Goal: Information Seeking & Learning: Learn about a topic

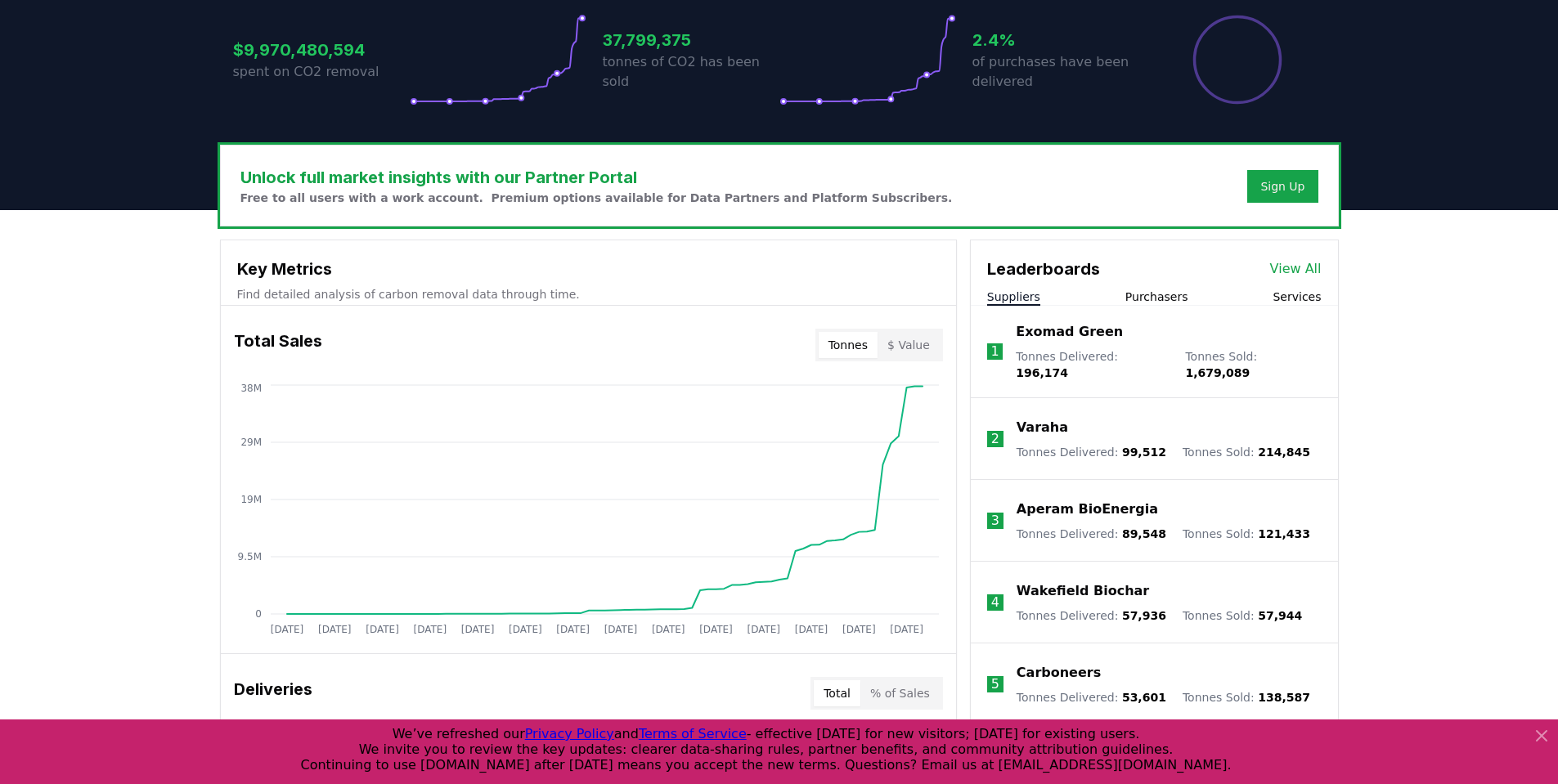
scroll to position [408, 0]
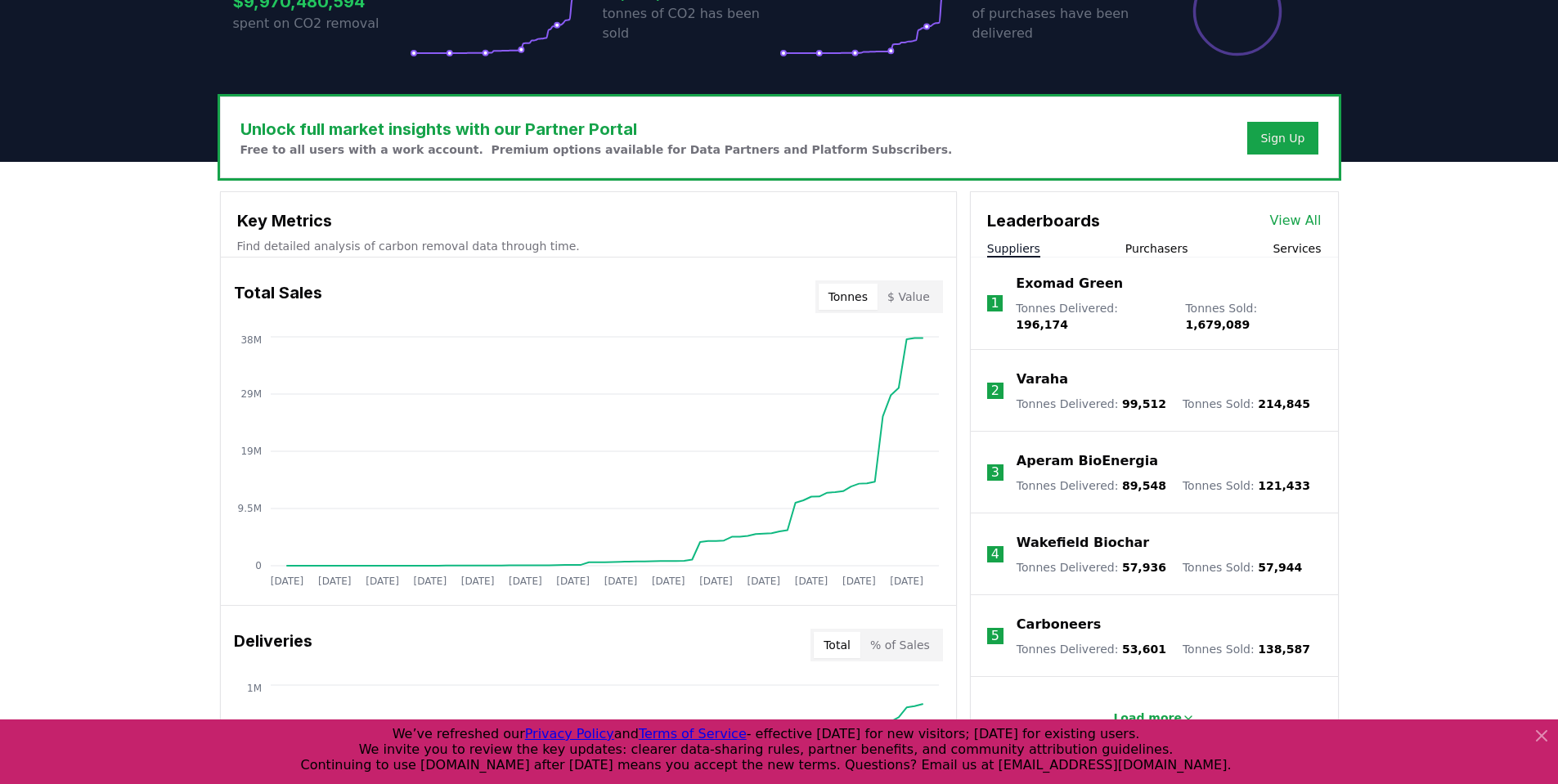
click at [1169, 252] on button "Purchasers" at bounding box center [1156, 249] width 63 height 16
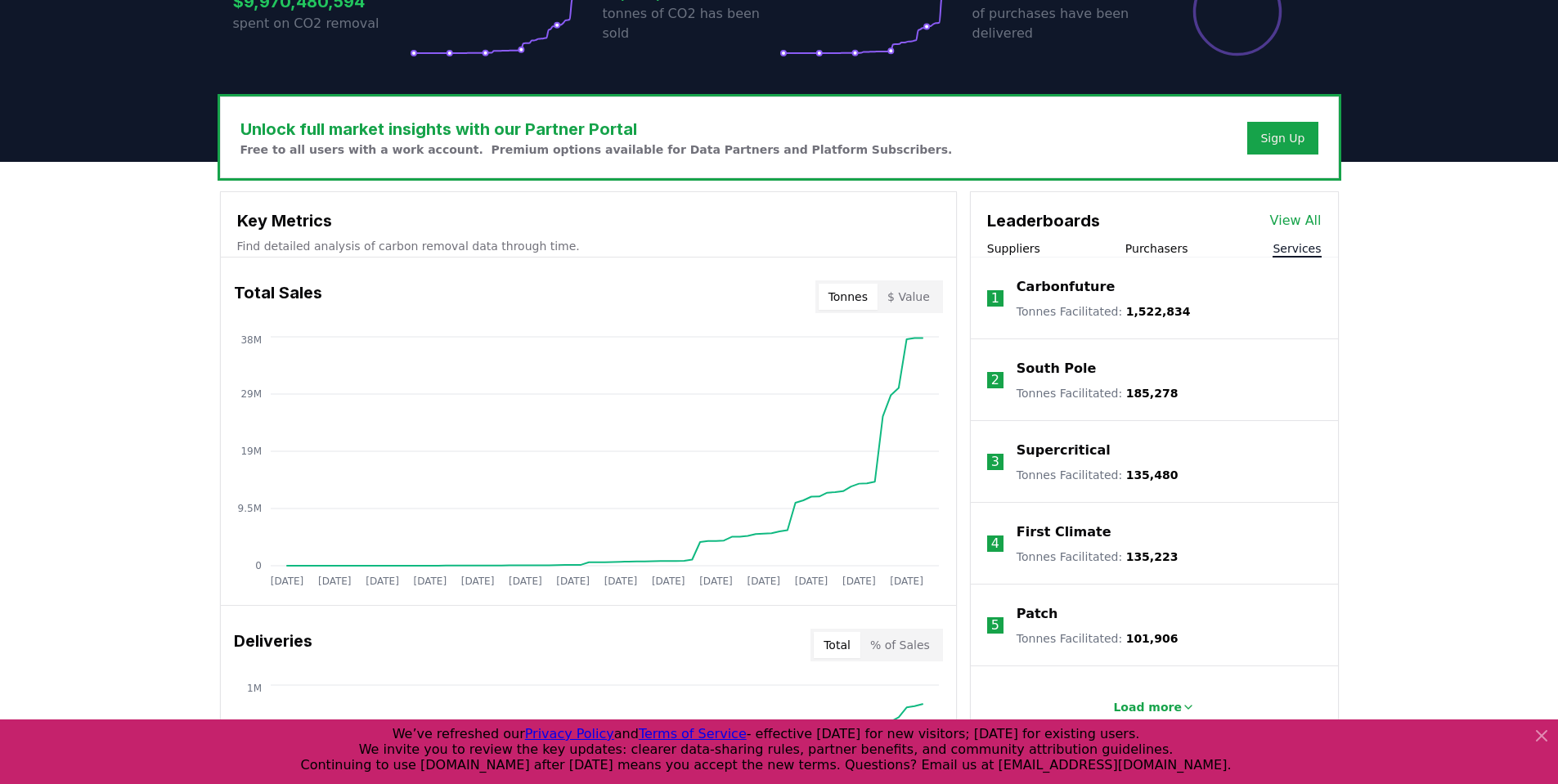
click at [1304, 243] on button "Services" at bounding box center [1296, 249] width 48 height 16
click at [1172, 251] on button "Purchasers" at bounding box center [1156, 249] width 63 height 16
click at [1009, 251] on button "Suppliers" at bounding box center [1013, 249] width 53 height 16
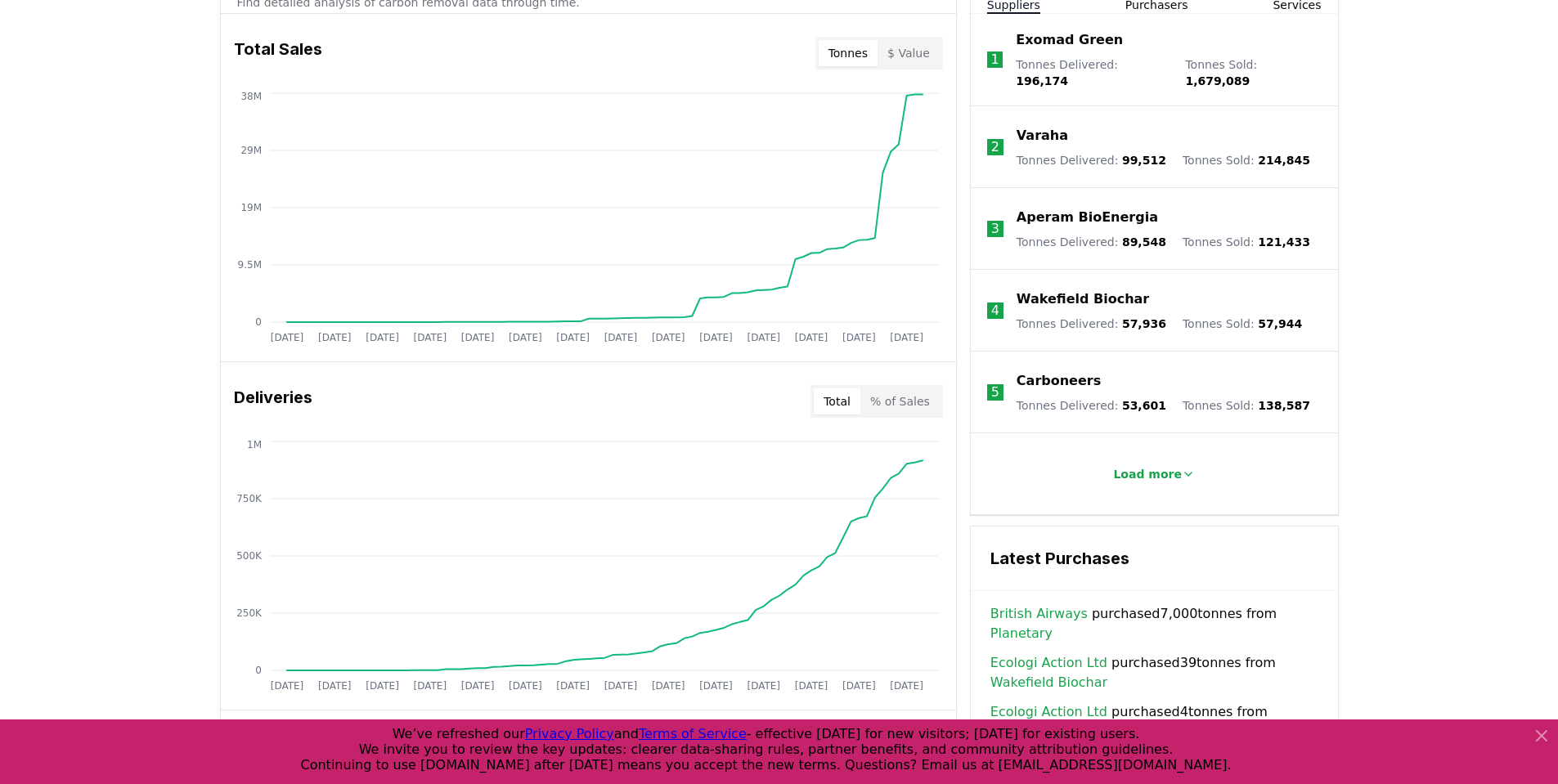
scroll to position [654, 0]
click at [1131, 471] on button "Load more" at bounding box center [1154, 472] width 108 height 33
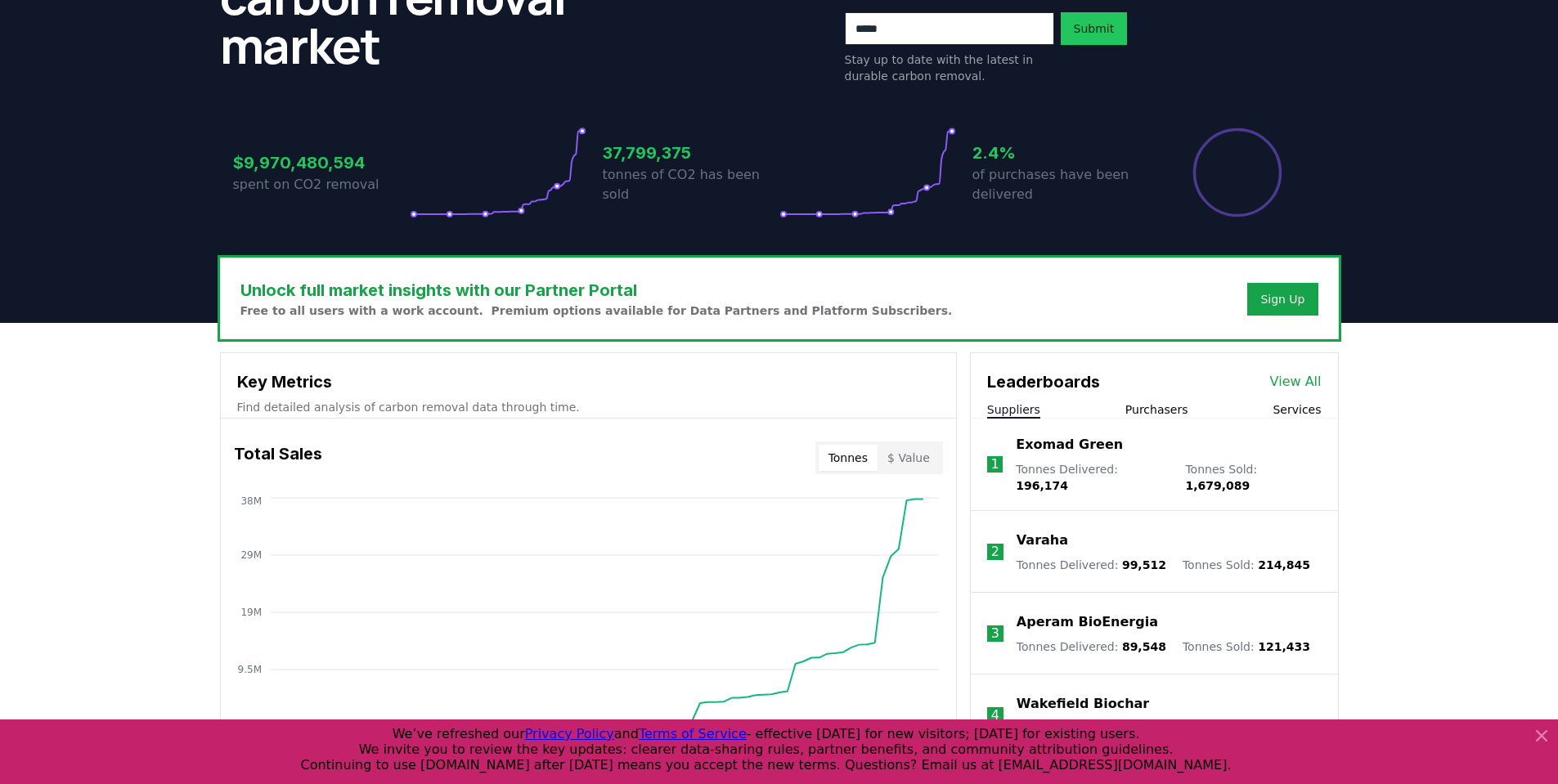
scroll to position [0, 0]
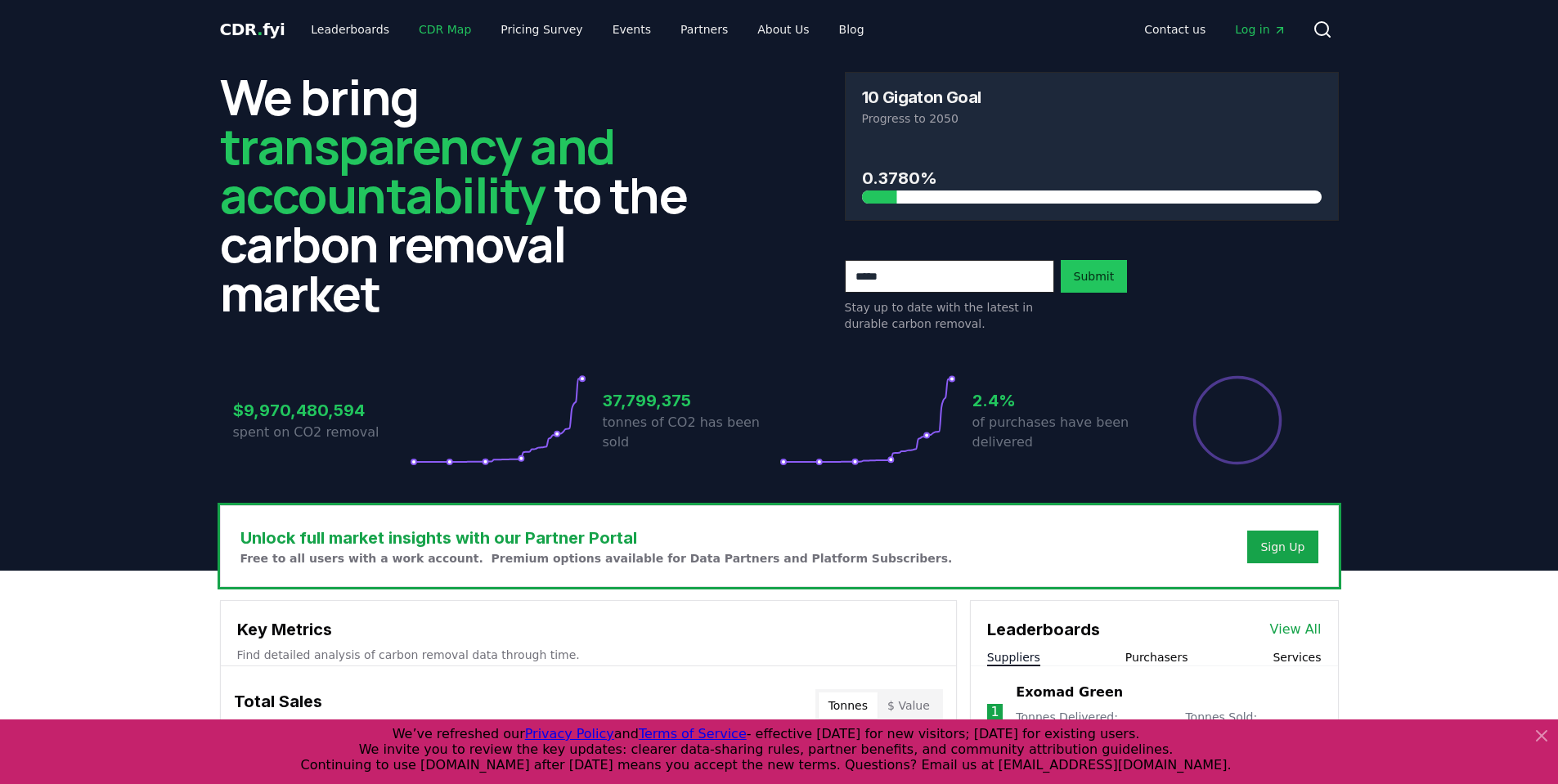
click at [431, 31] on link "CDR Map" at bounding box center [445, 29] width 78 height 29
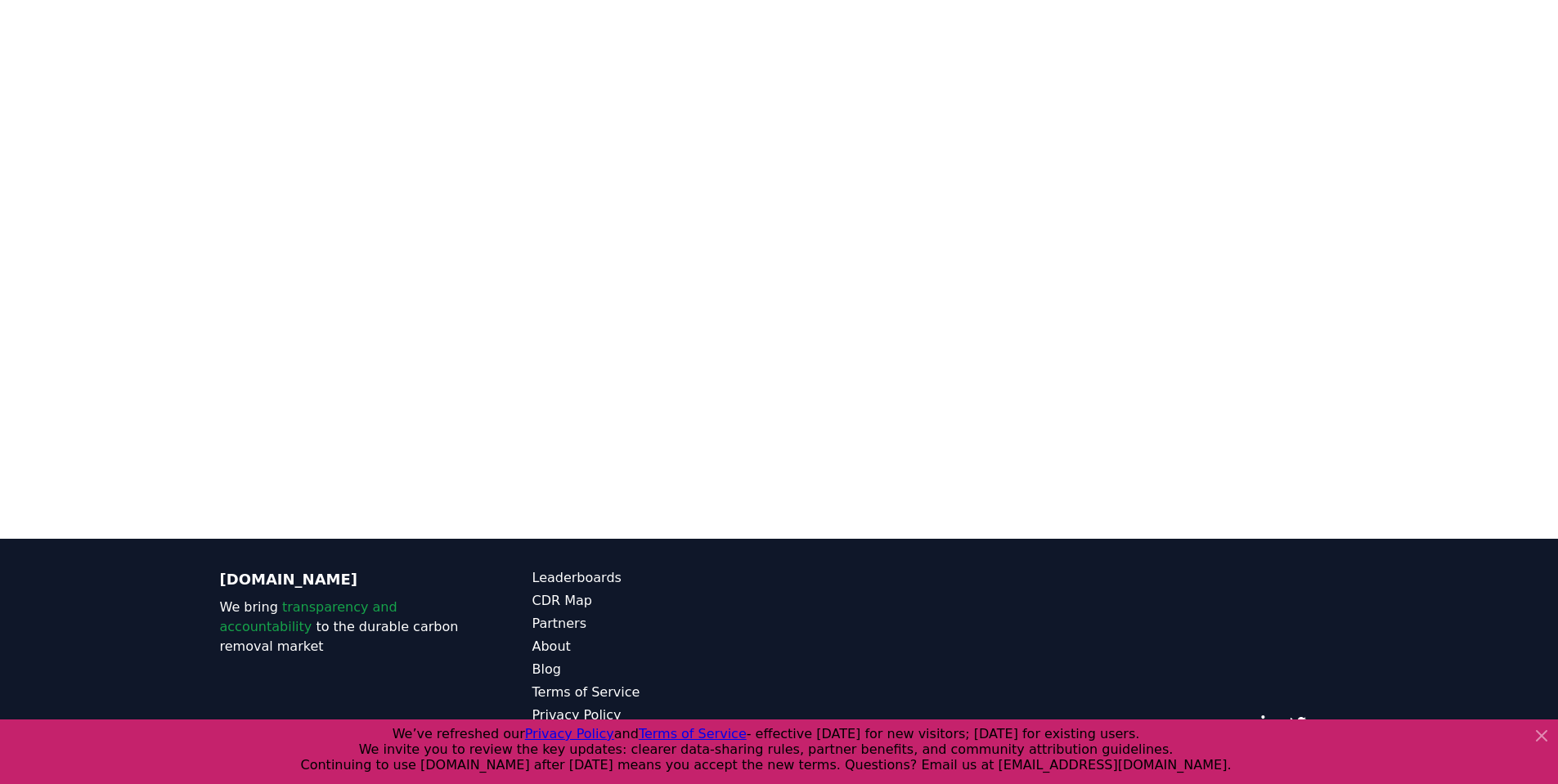
scroll to position [13, 0]
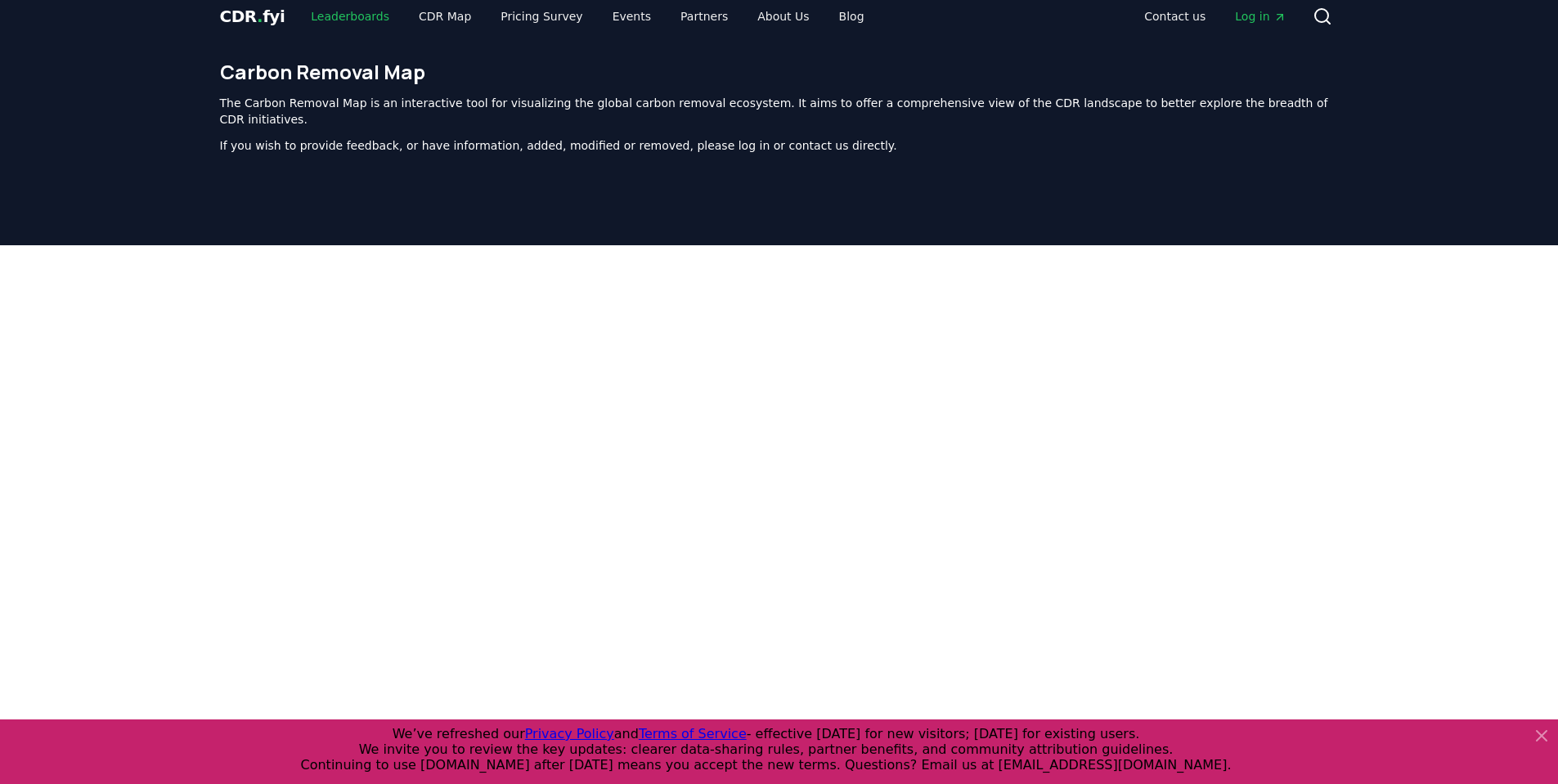
click at [332, 17] on link "Leaderboards" at bounding box center [349, 16] width 105 height 29
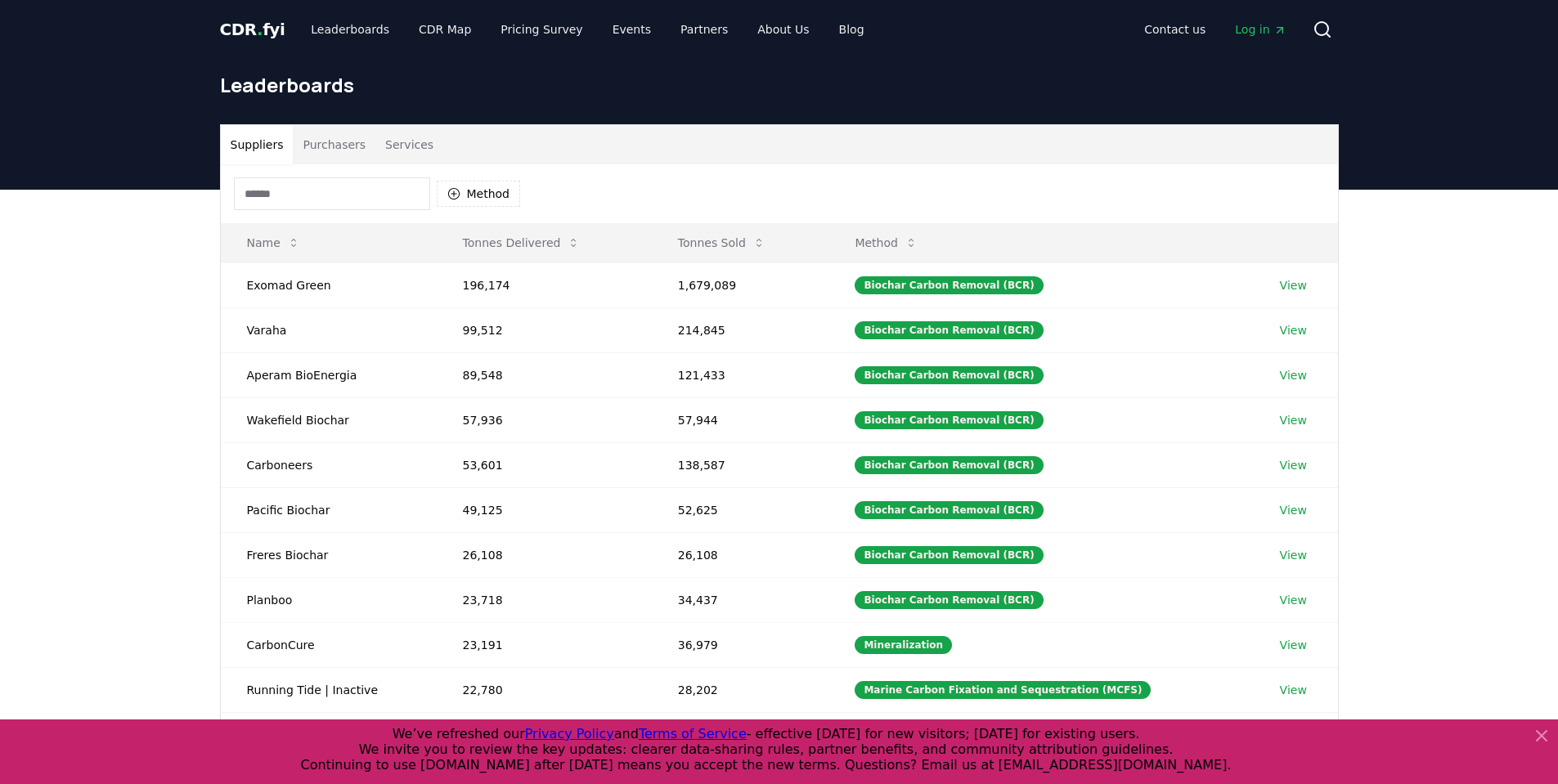
click at [349, 153] on button "Purchasers" at bounding box center [334, 144] width 83 height 39
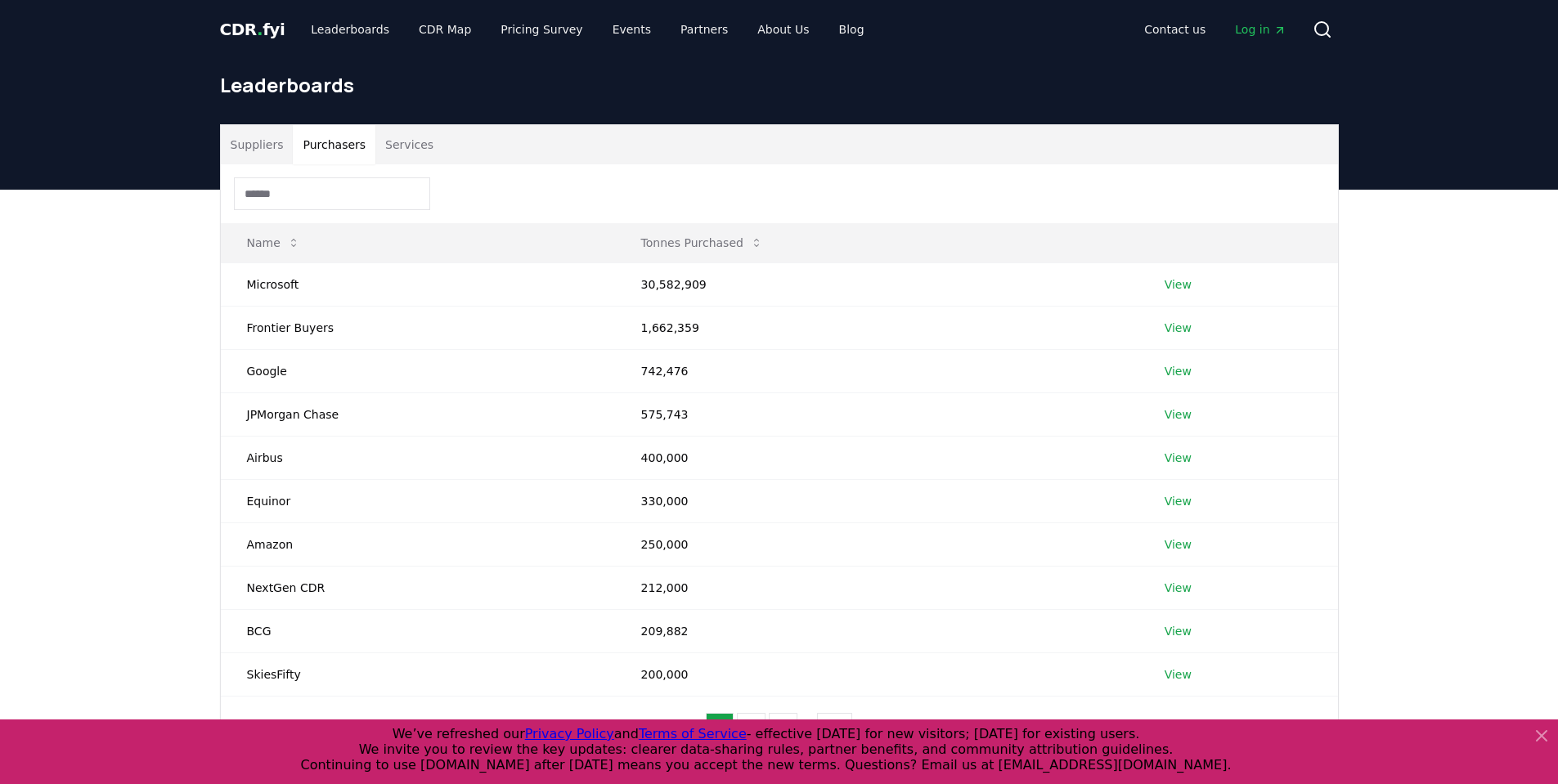
click at [396, 143] on button "Services" at bounding box center [409, 144] width 68 height 39
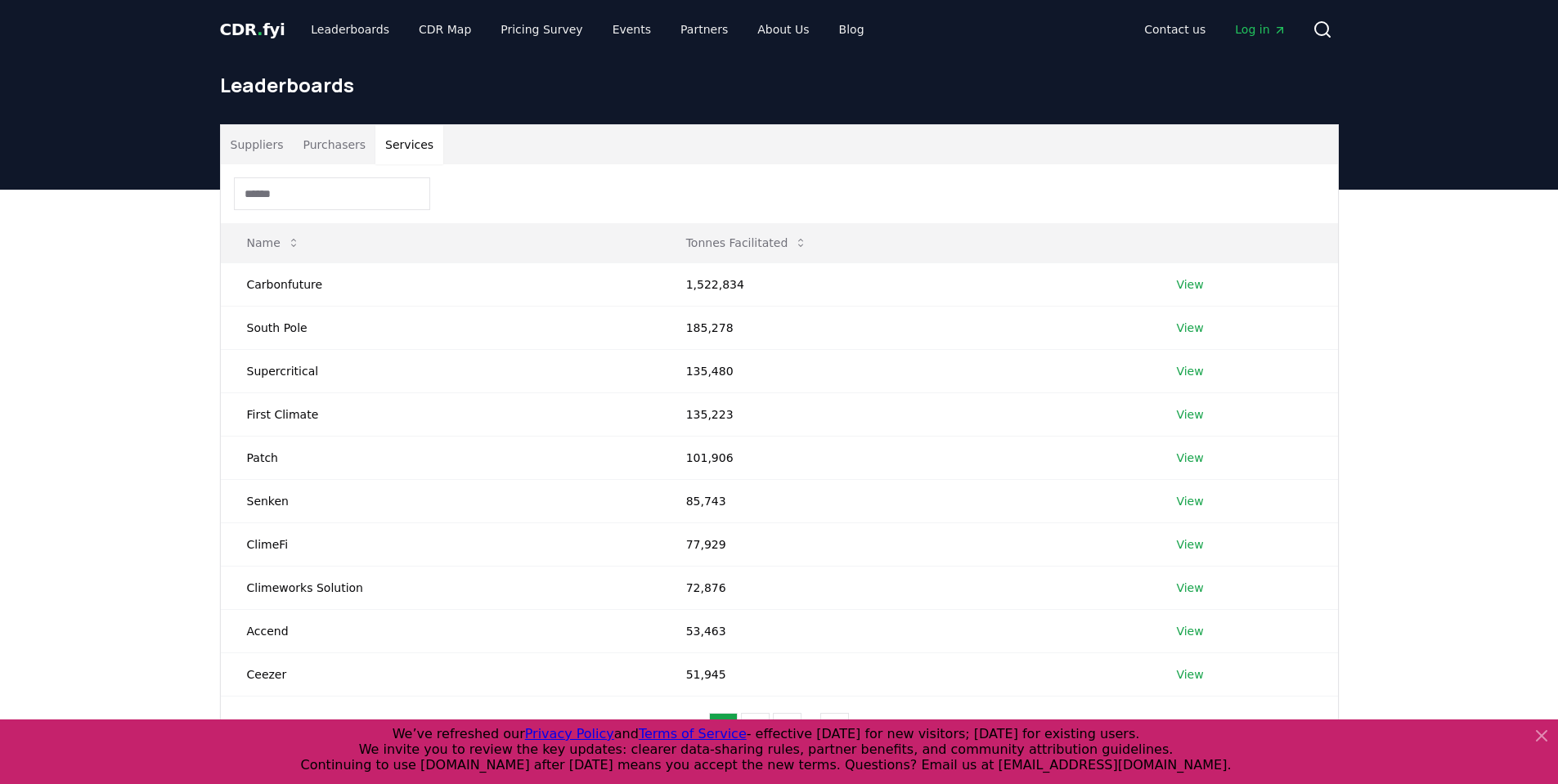
click at [284, 139] on button "Suppliers" at bounding box center [257, 144] width 73 height 39
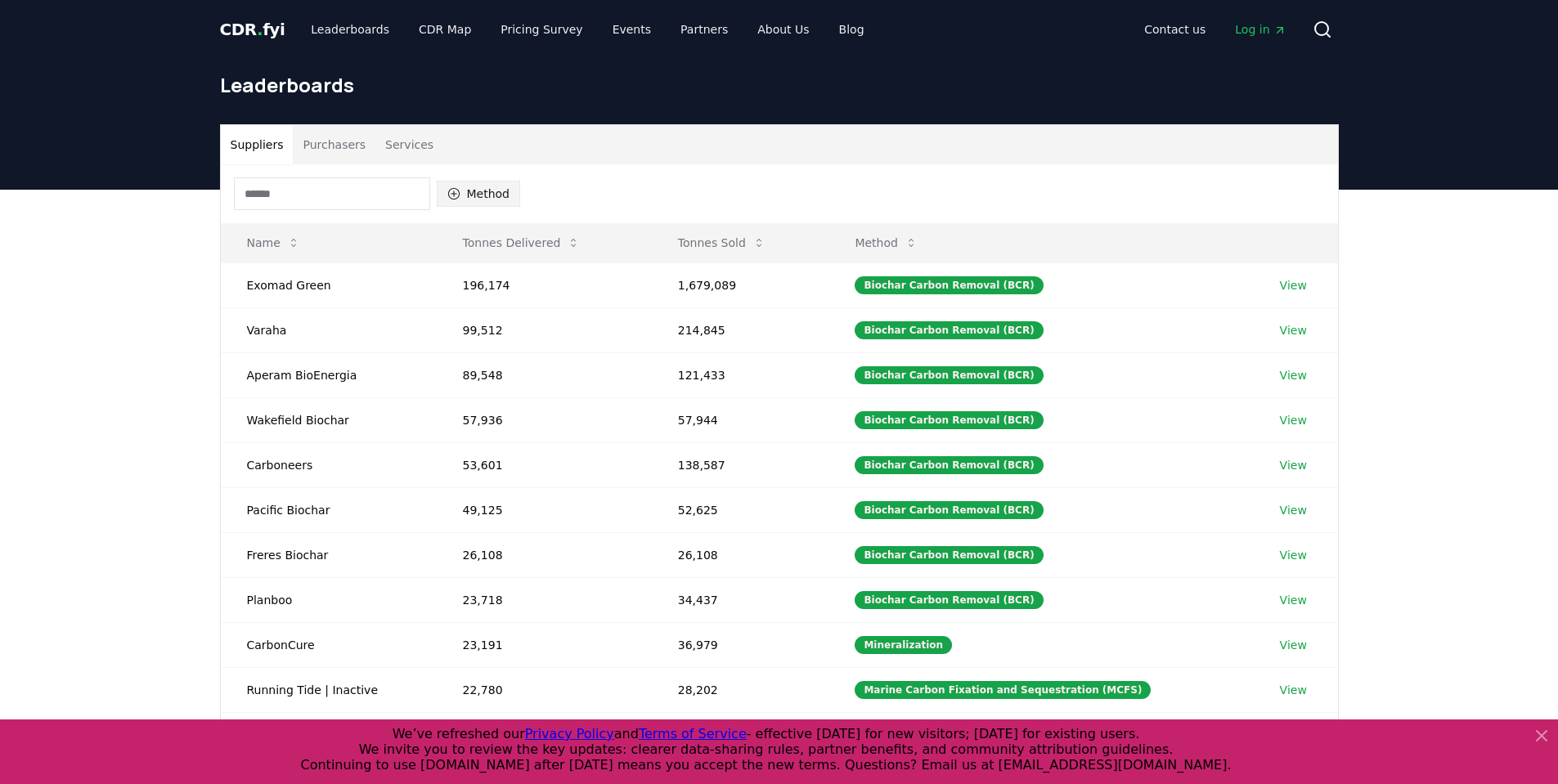
click at [461, 192] on button "Method" at bounding box center [479, 193] width 84 height 26
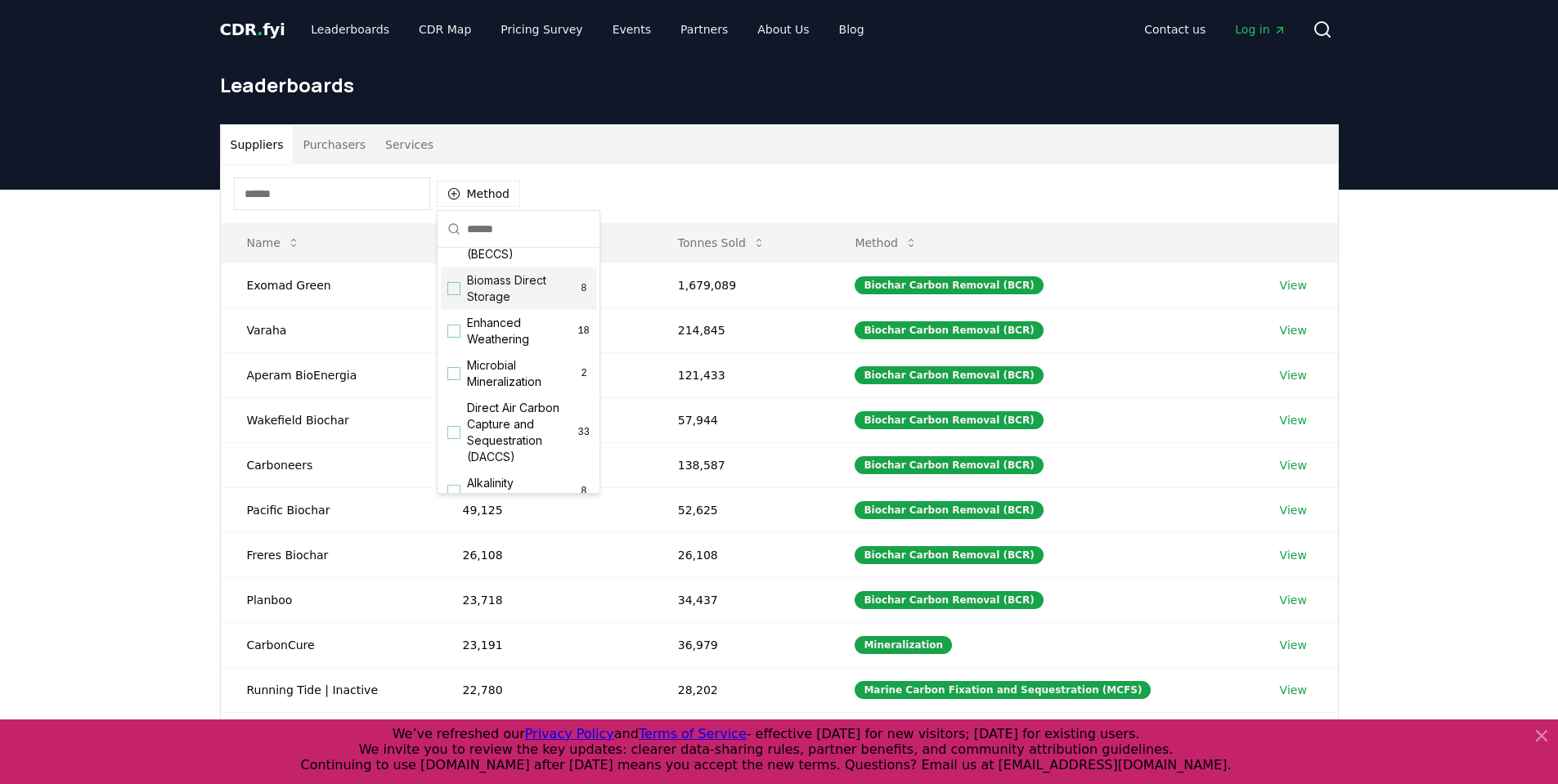
scroll to position [327, 0]
click at [458, 357] on div "Suggestions" at bounding box center [453, 350] width 13 height 13
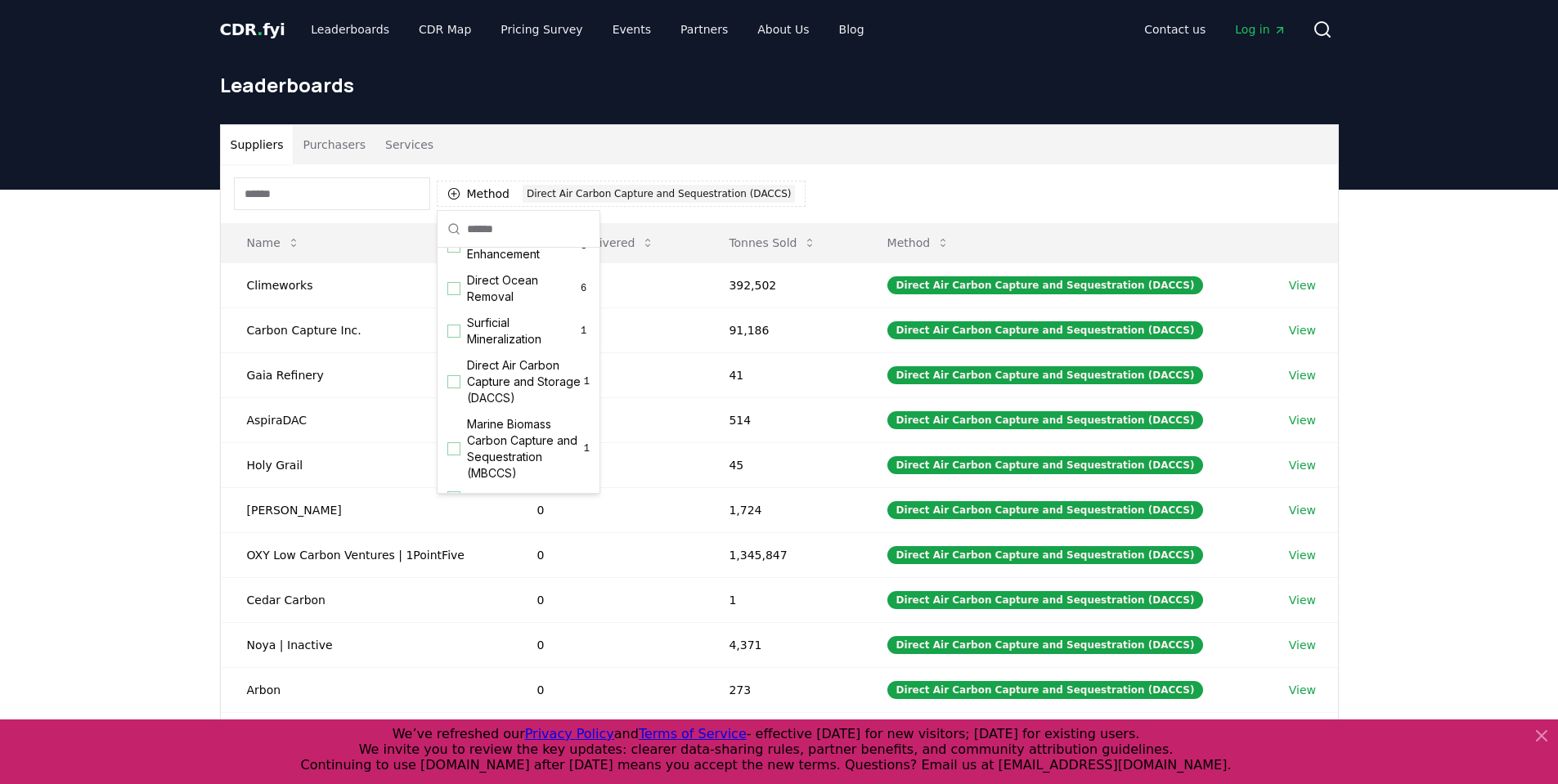
scroll to position [560, 0]
click at [454, 327] on div "Suggestions" at bounding box center [453, 328] width 13 height 13
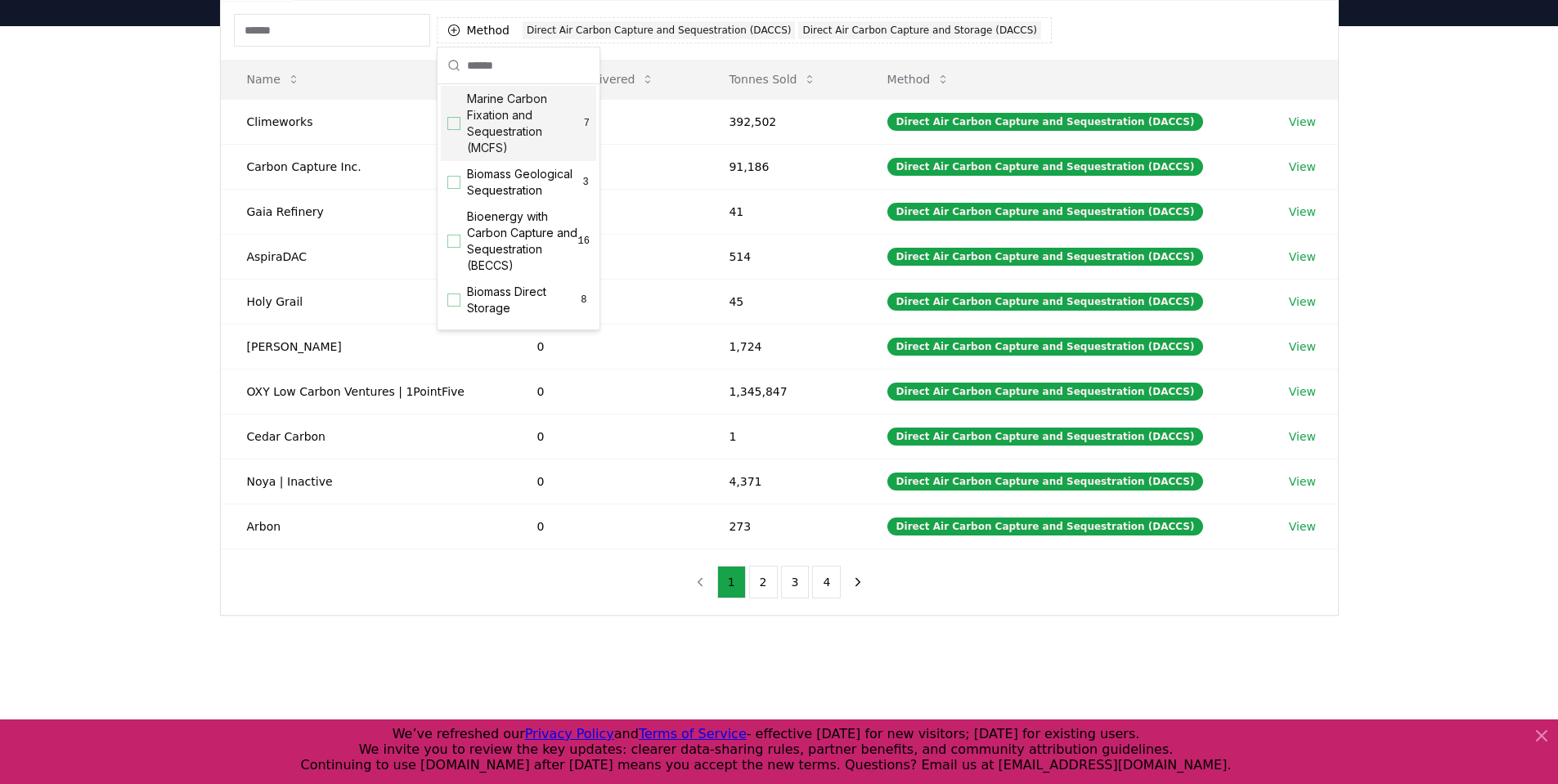
scroll to position [69, 0]
click at [490, 67] on input "text" at bounding box center [528, 65] width 122 height 36
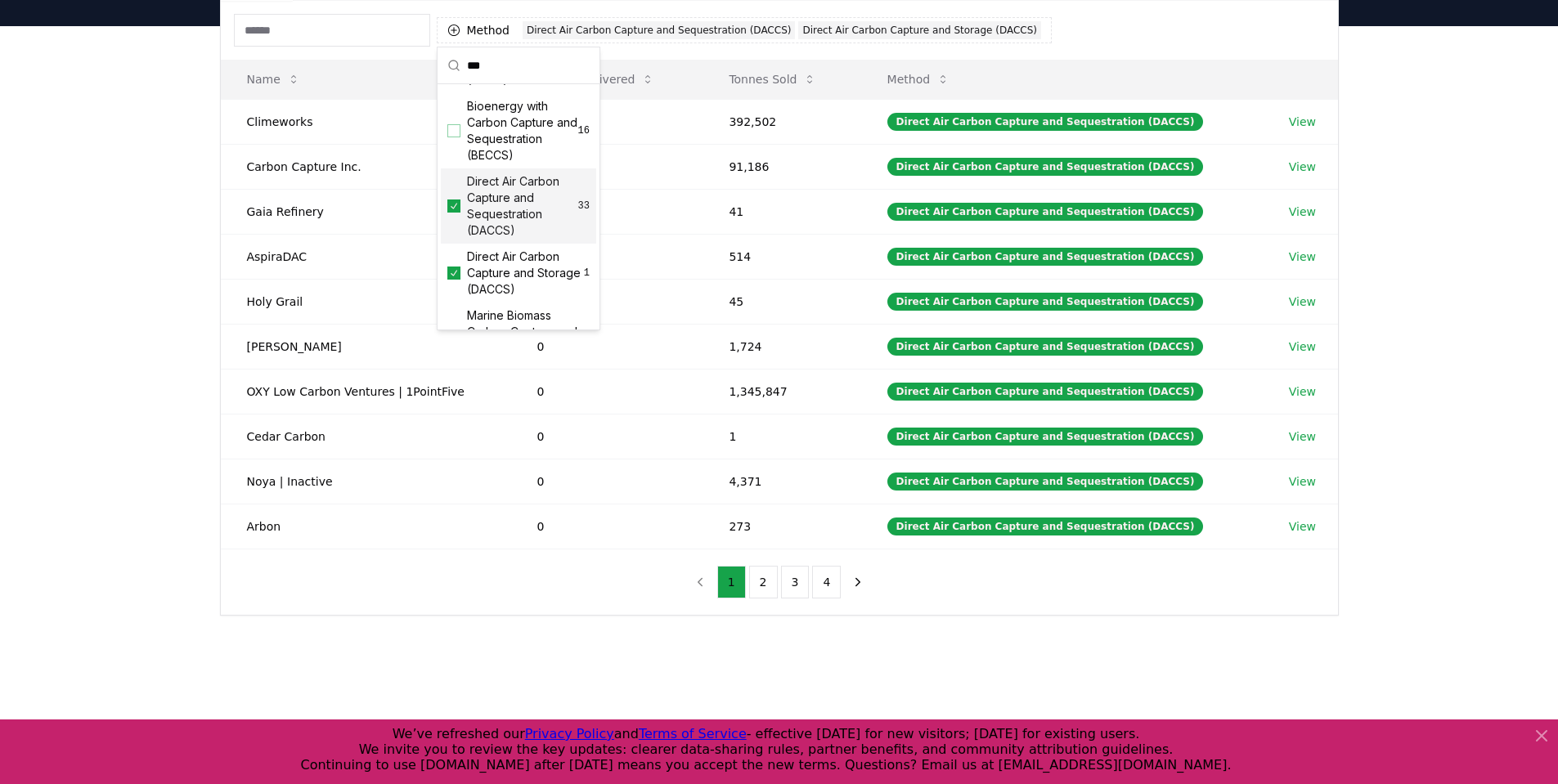
type input "***"
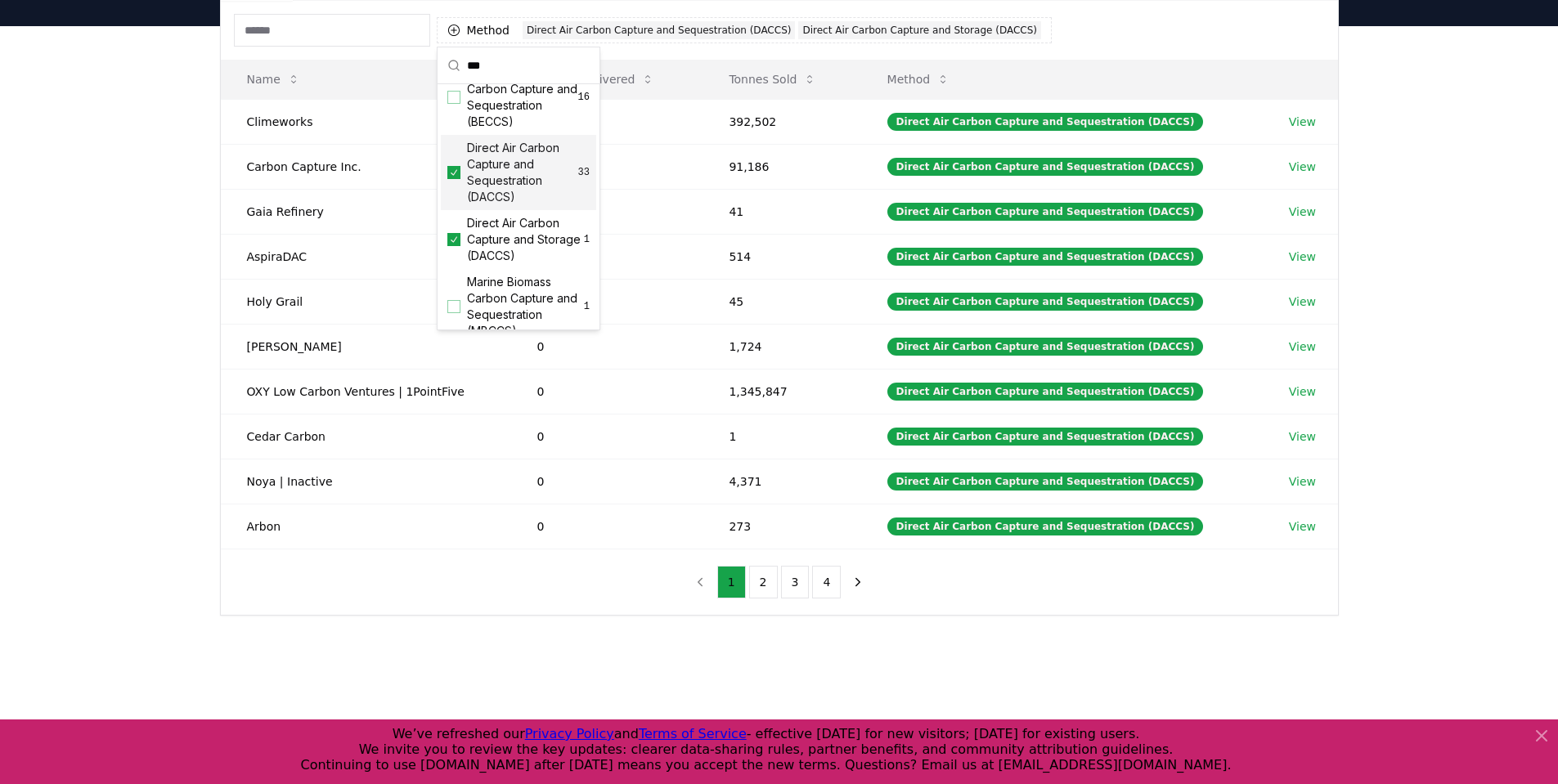
scroll to position [121, 0]
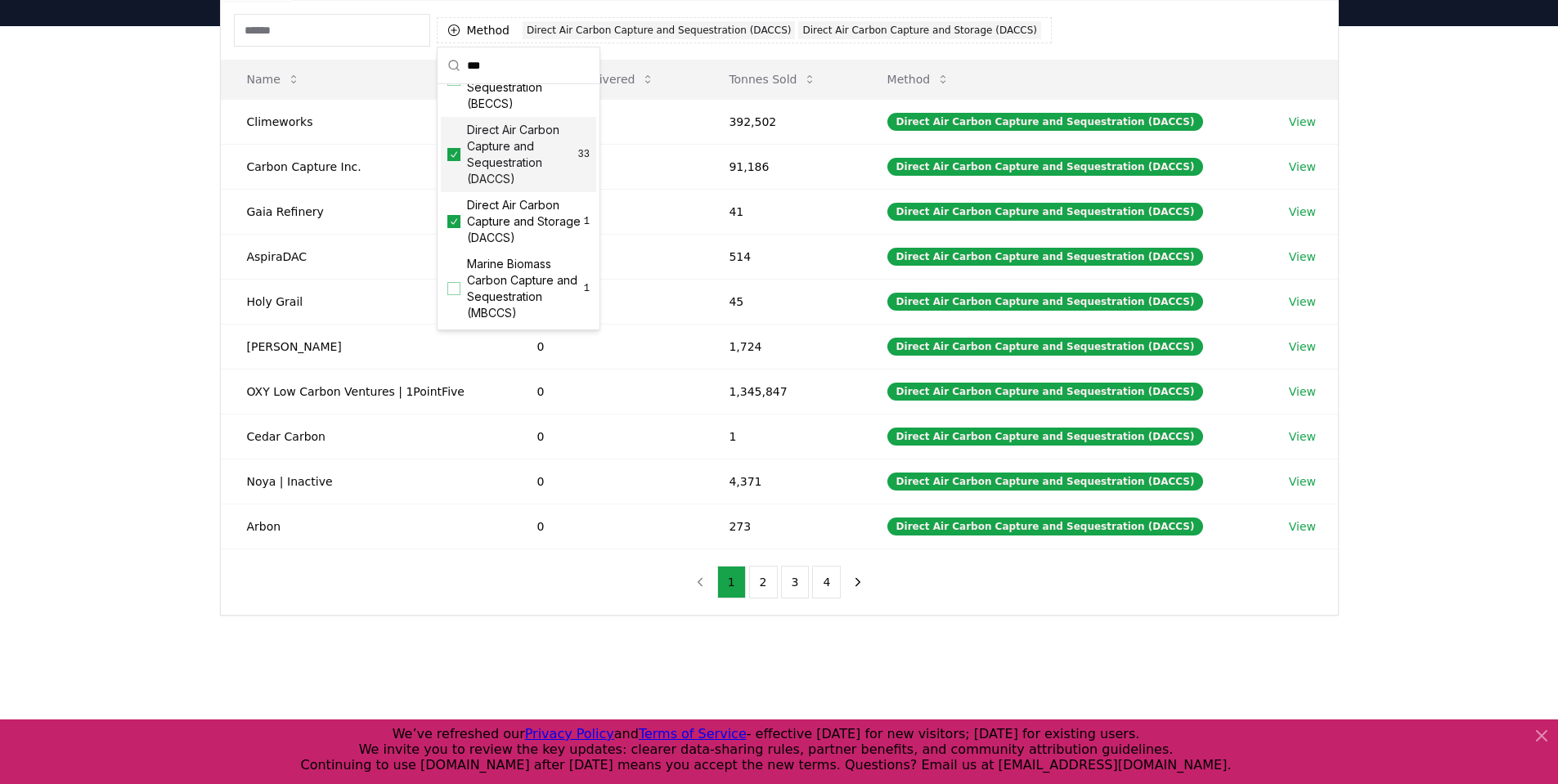
click at [164, 383] on div "Suppliers Purchasers Services Method 2 Direct Air Carbon Capture and Sequestrat…" at bounding box center [779, 354] width 1558 height 655
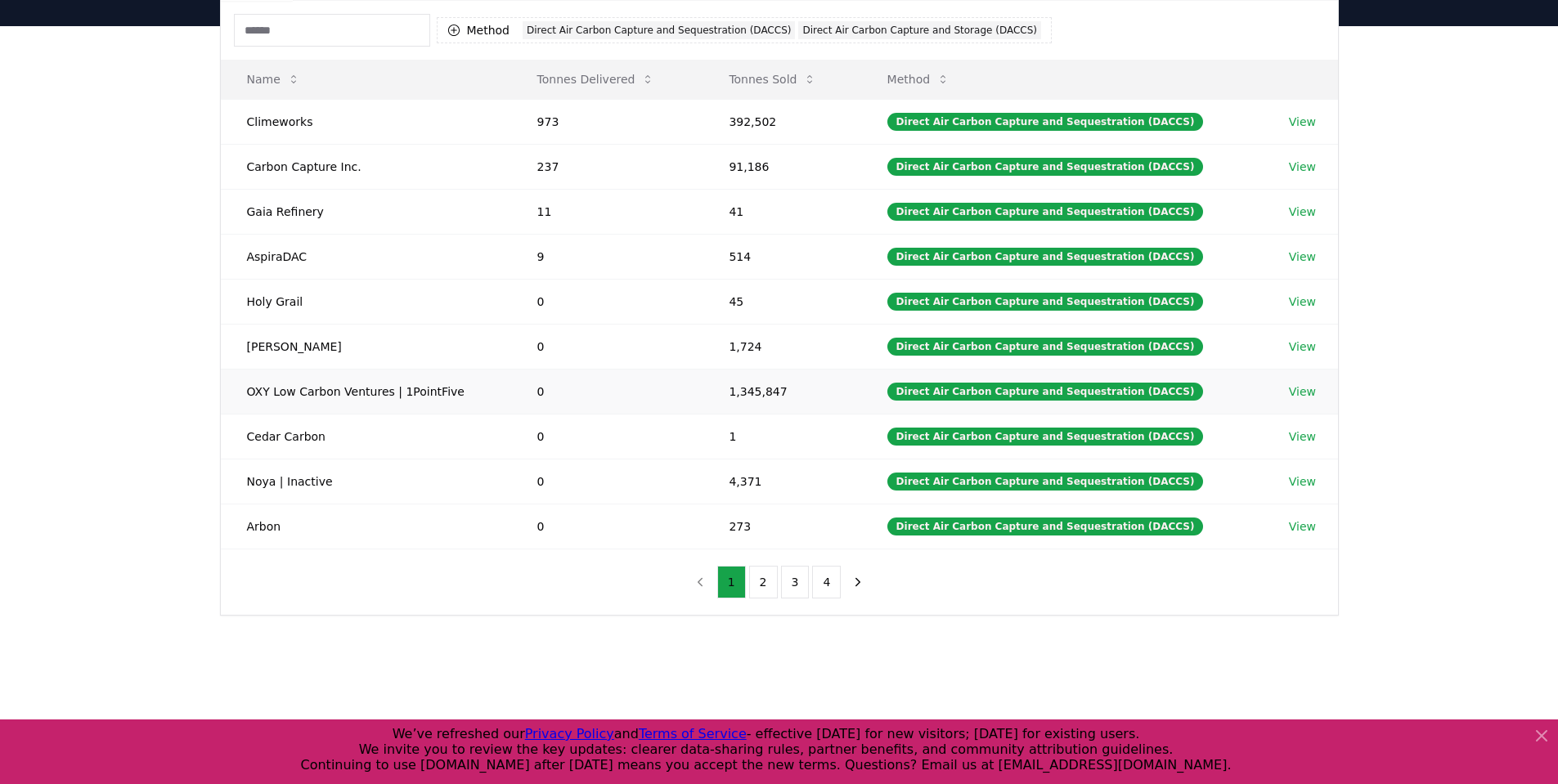
click at [247, 391] on td "OXY Low Carbon Ventures | 1PointFive" at bounding box center [366, 390] width 290 height 45
click at [1289, 387] on link "View" at bounding box center [1303, 391] width 27 height 16
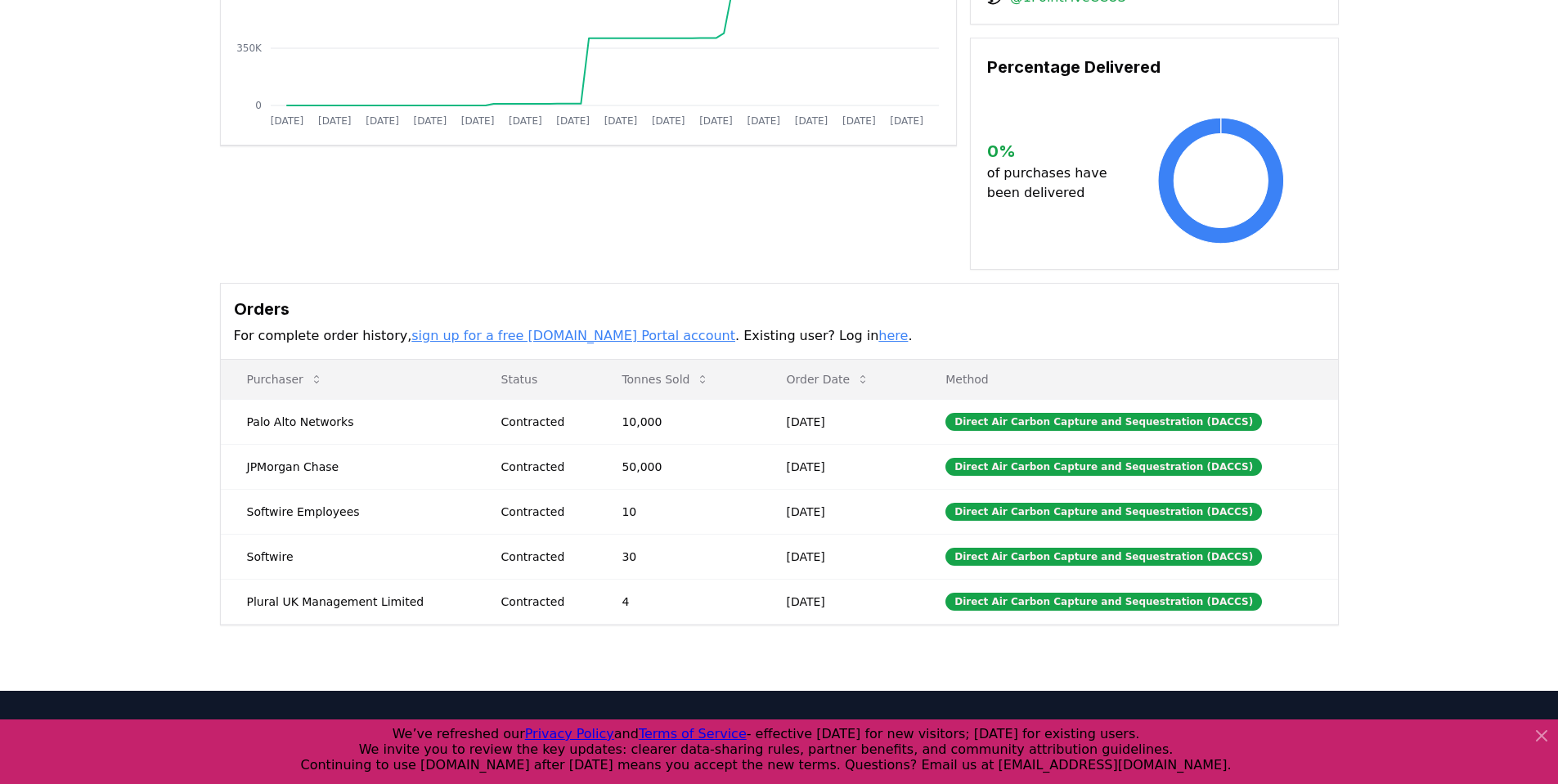
scroll to position [408, 0]
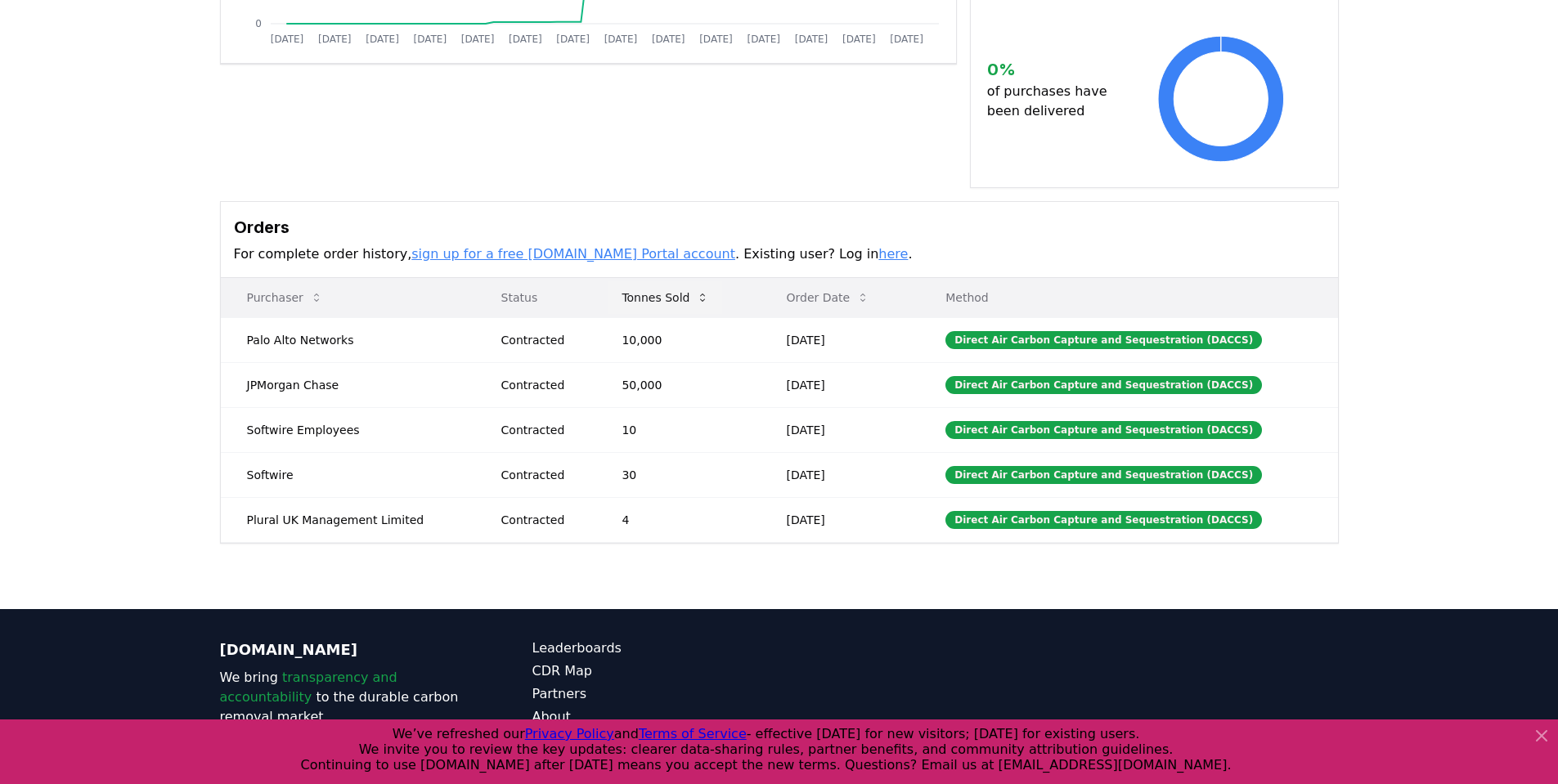
click at [705, 291] on icon at bounding box center [702, 297] width 13 height 13
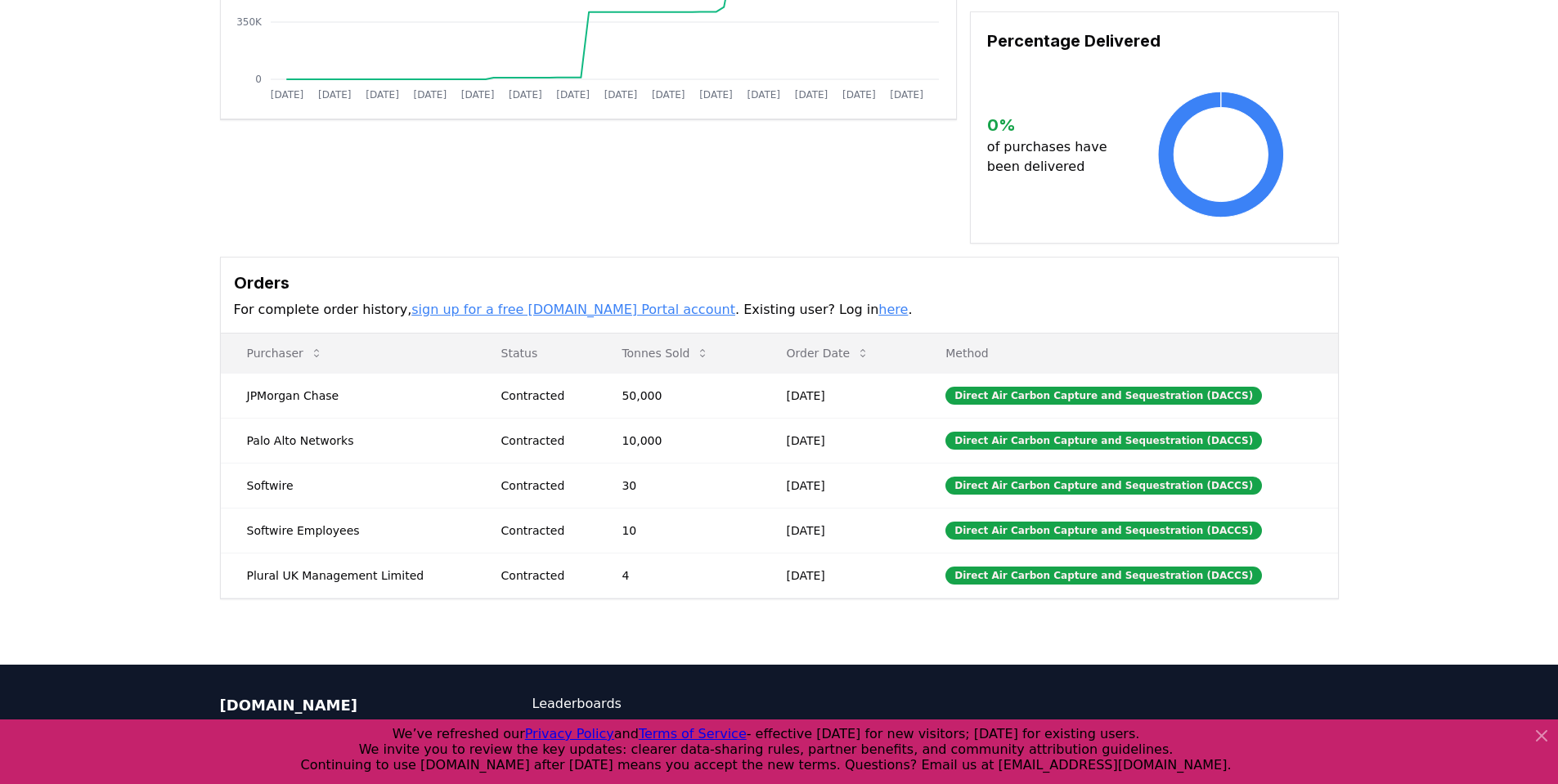
scroll to position [0, 0]
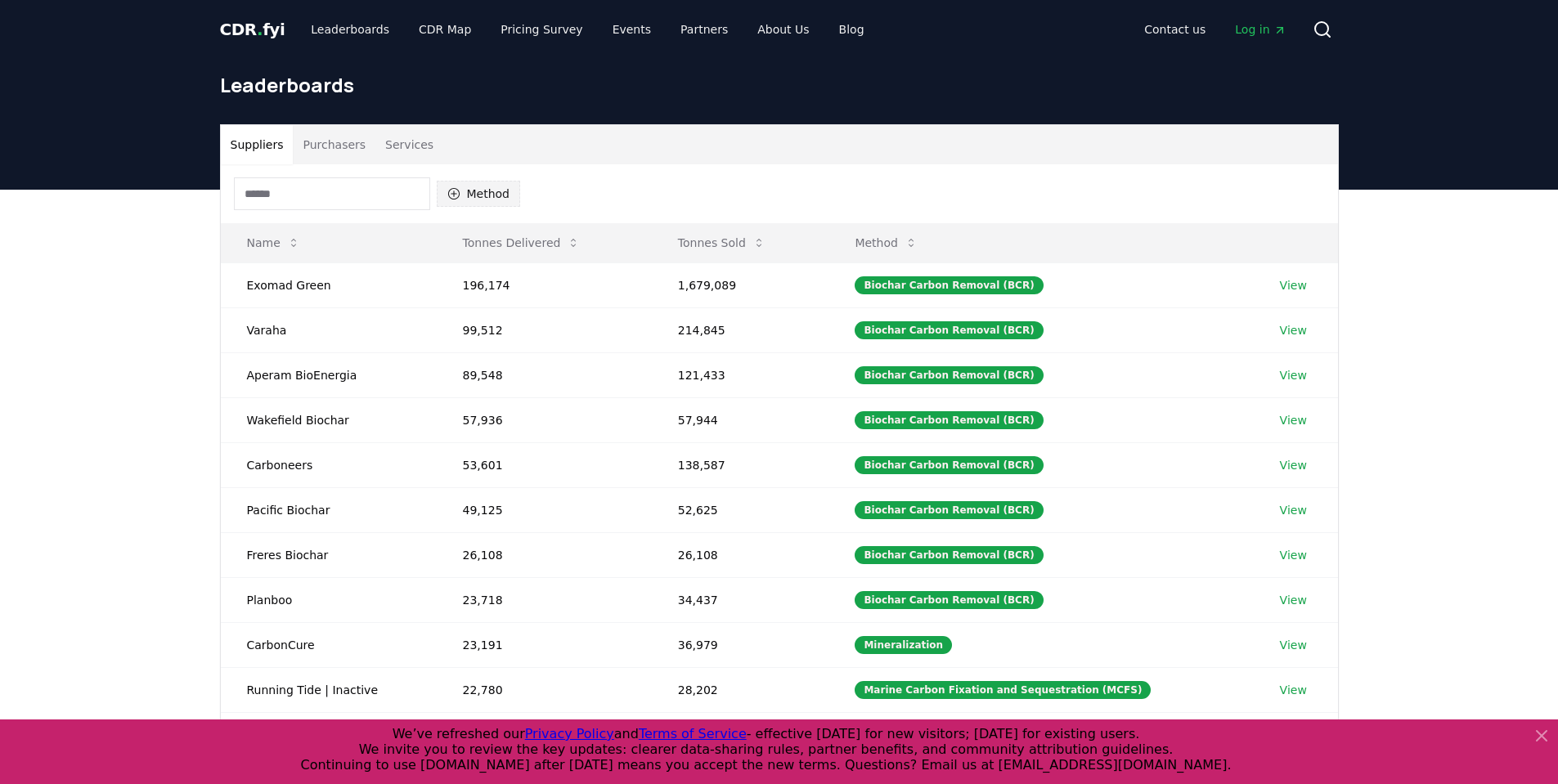
click at [455, 193] on icon "button" at bounding box center [453, 193] width 13 height 13
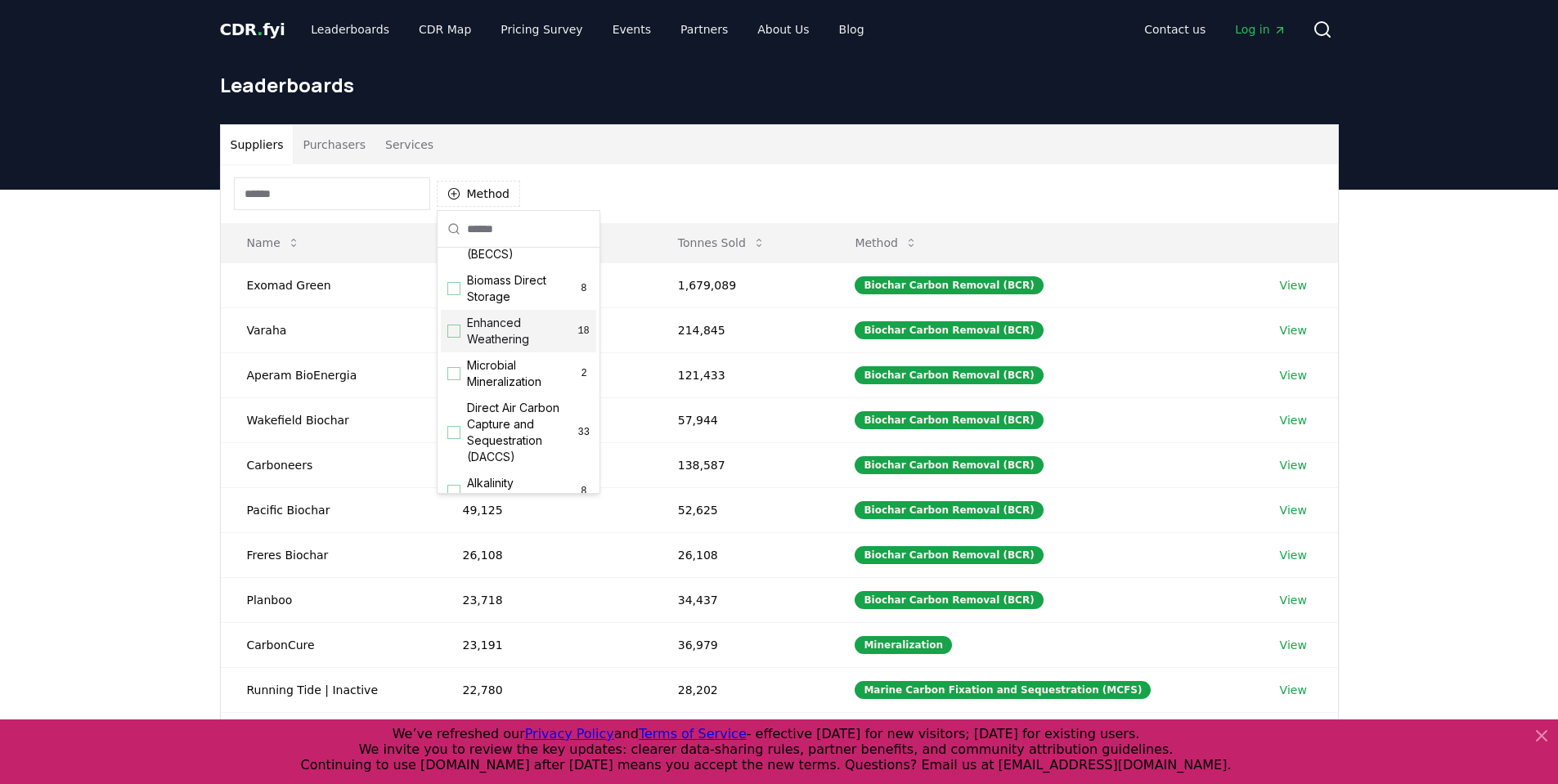
scroll to position [327, 0]
click at [455, 357] on div "Suggestions" at bounding box center [453, 350] width 13 height 13
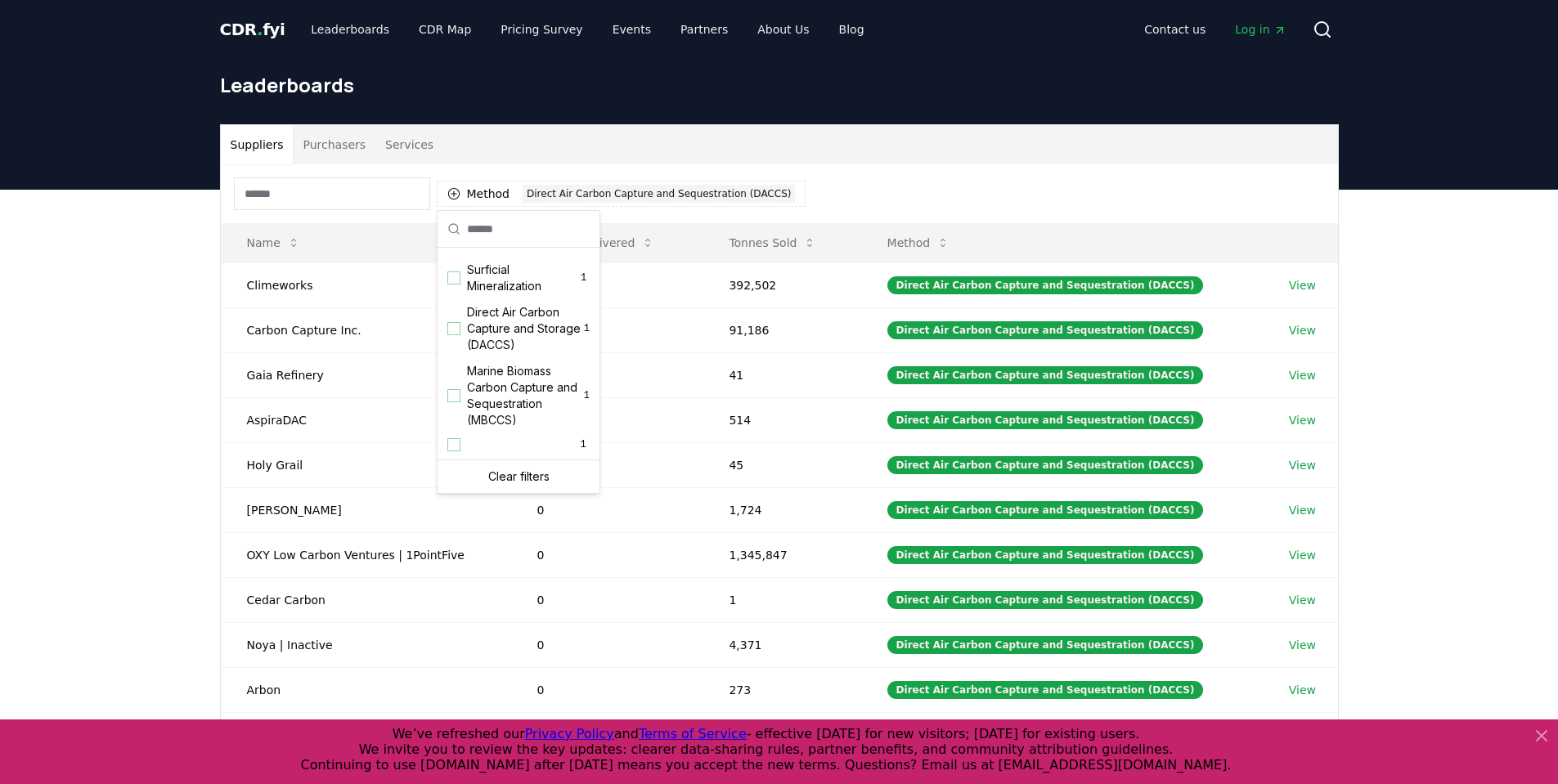
scroll to position [560, 0]
click at [465, 329] on div "Direct Air Carbon Capture and Storage (DACCS) 1" at bounding box center [518, 328] width 155 height 59
click at [143, 428] on div "Suppliers Purchasers Services Method 2 Direct Air Carbon Capture and Sequestrat…" at bounding box center [779, 517] width 1558 height 655
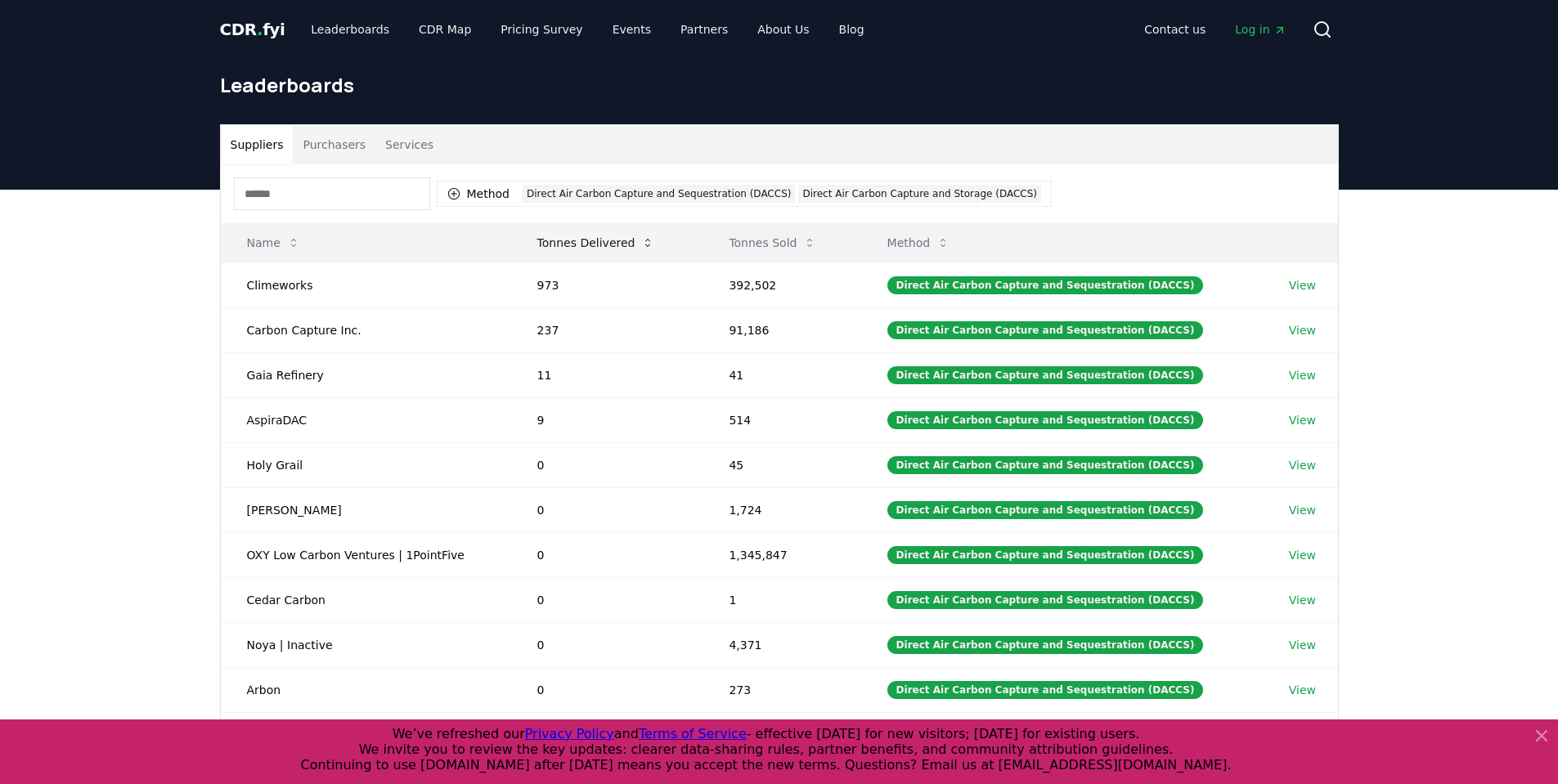
click at [590, 243] on button "Tonnes Delivered" at bounding box center [597, 242] width 144 height 33
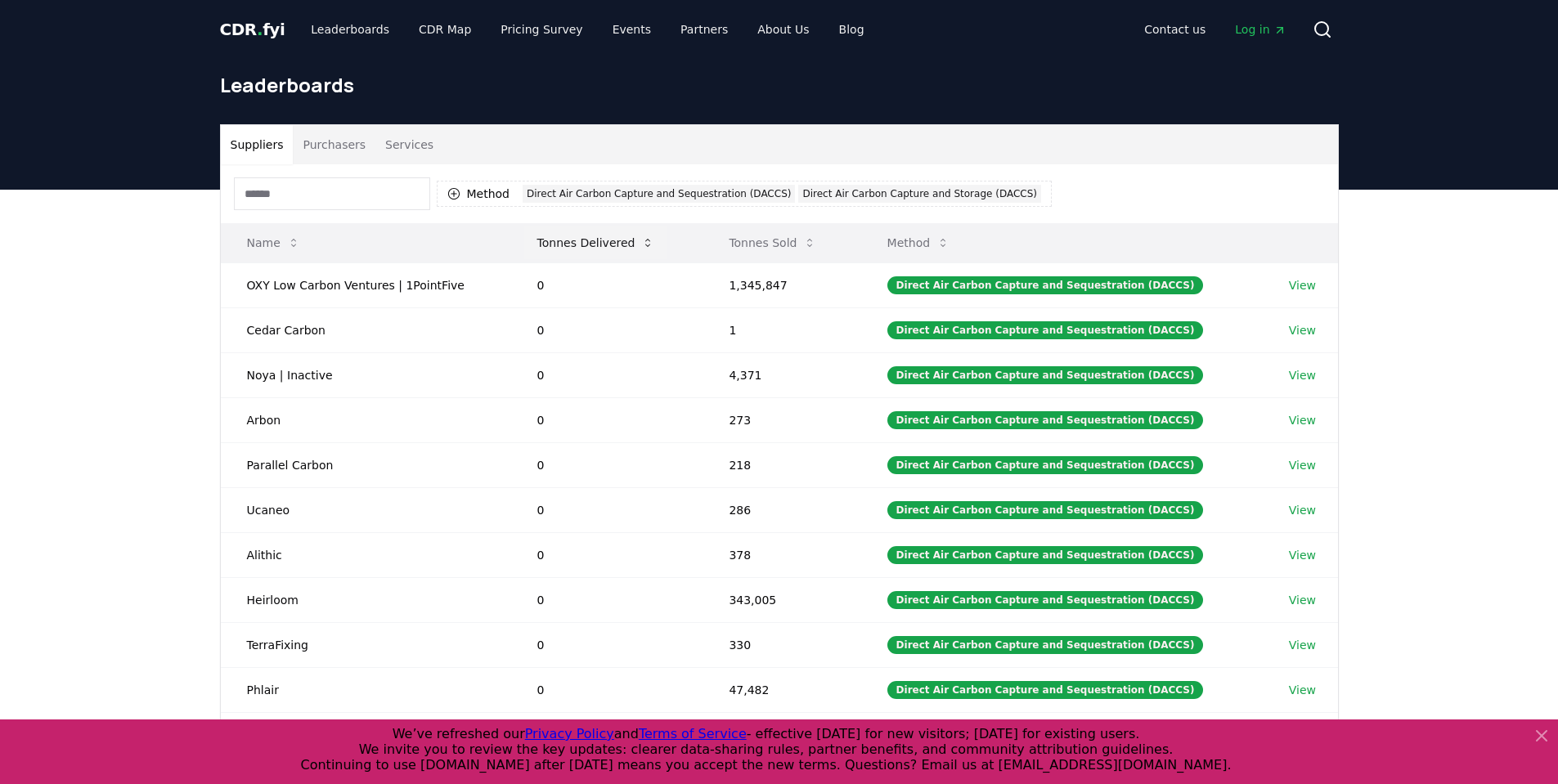
click at [589, 243] on button "Tonnes Delivered" at bounding box center [597, 242] width 144 height 33
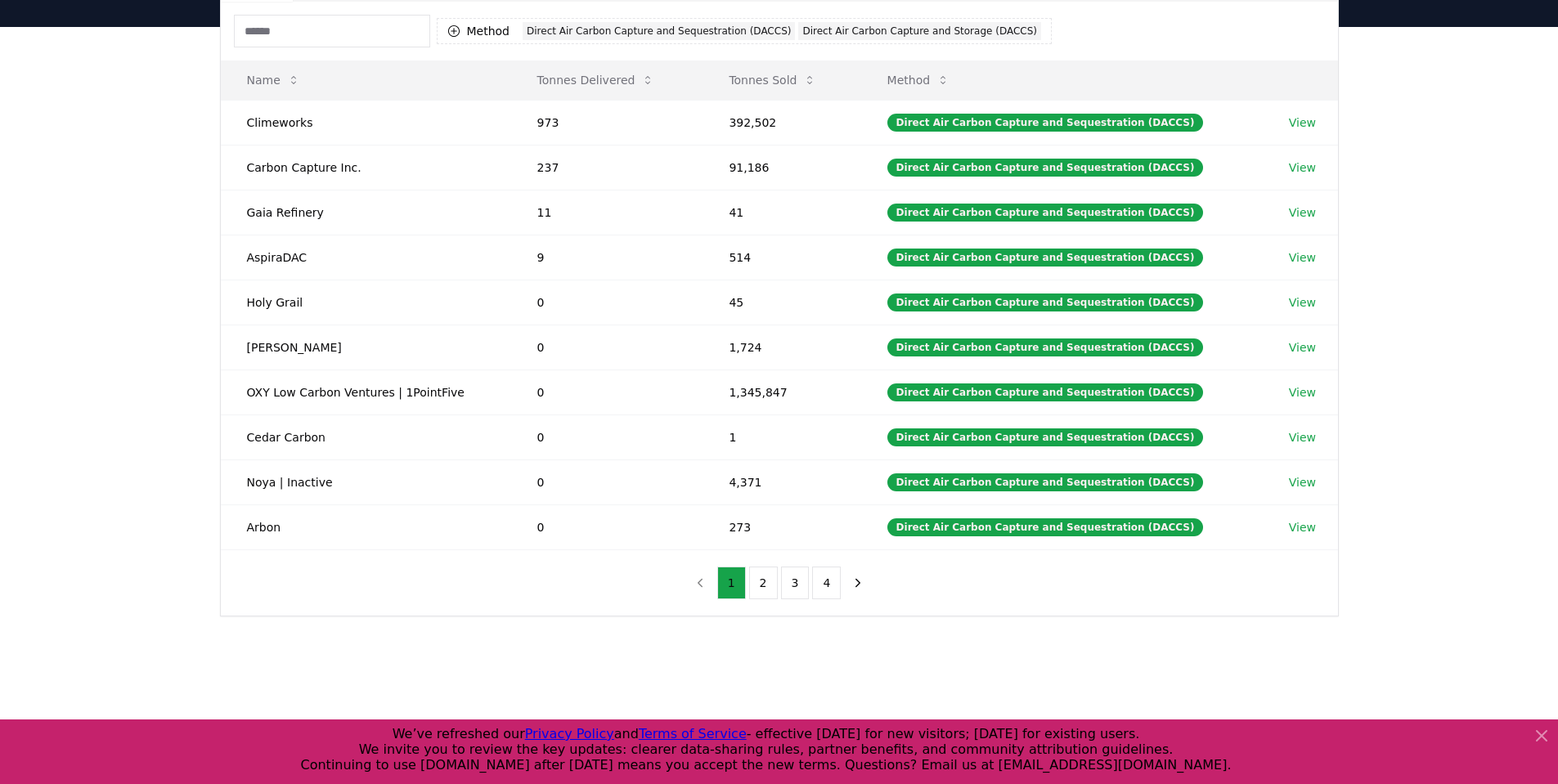
scroll to position [163, 0]
click at [769, 585] on button "2" at bounding box center [763, 582] width 28 height 33
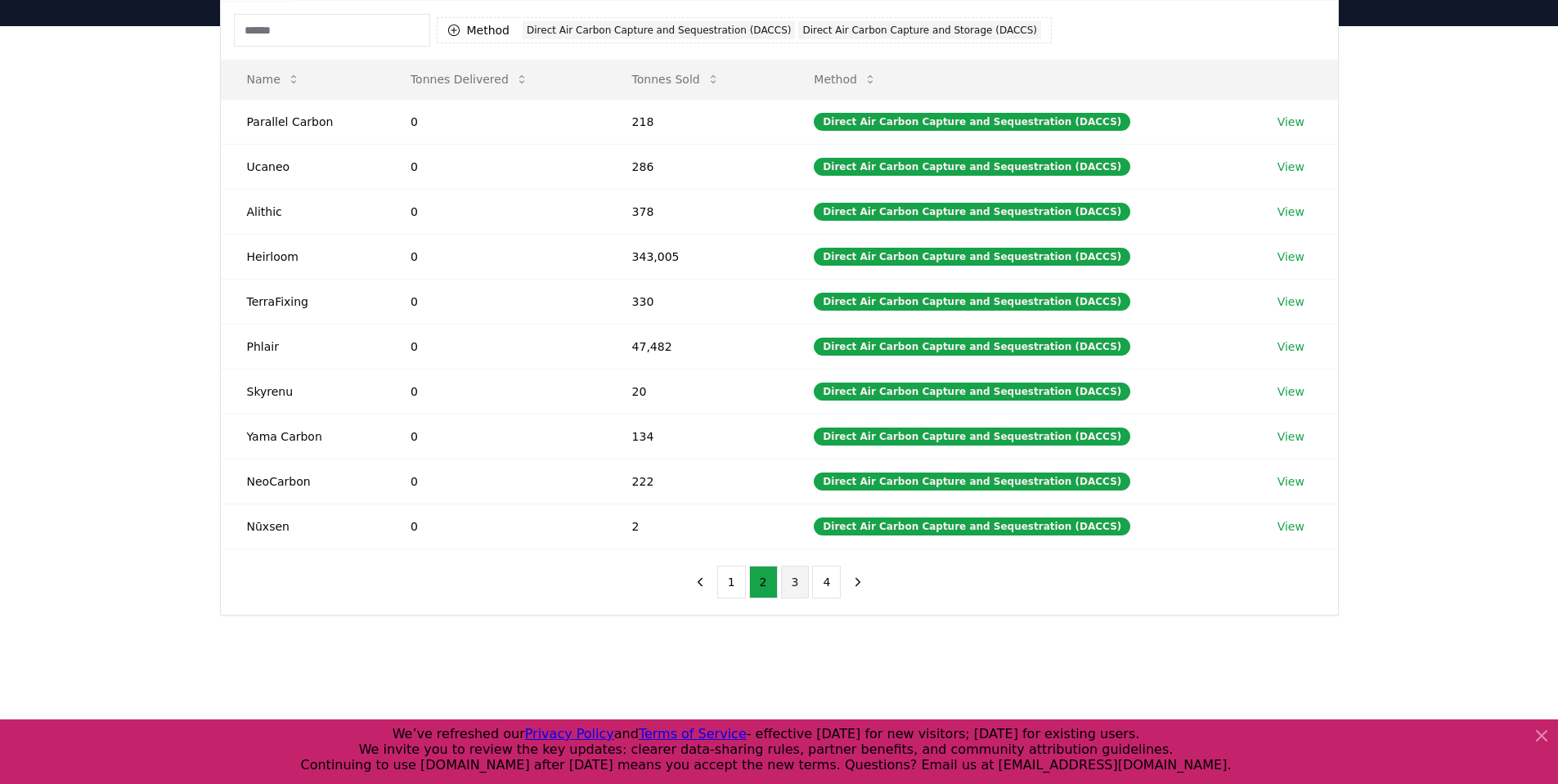
click at [791, 583] on button "3" at bounding box center [795, 582] width 28 height 33
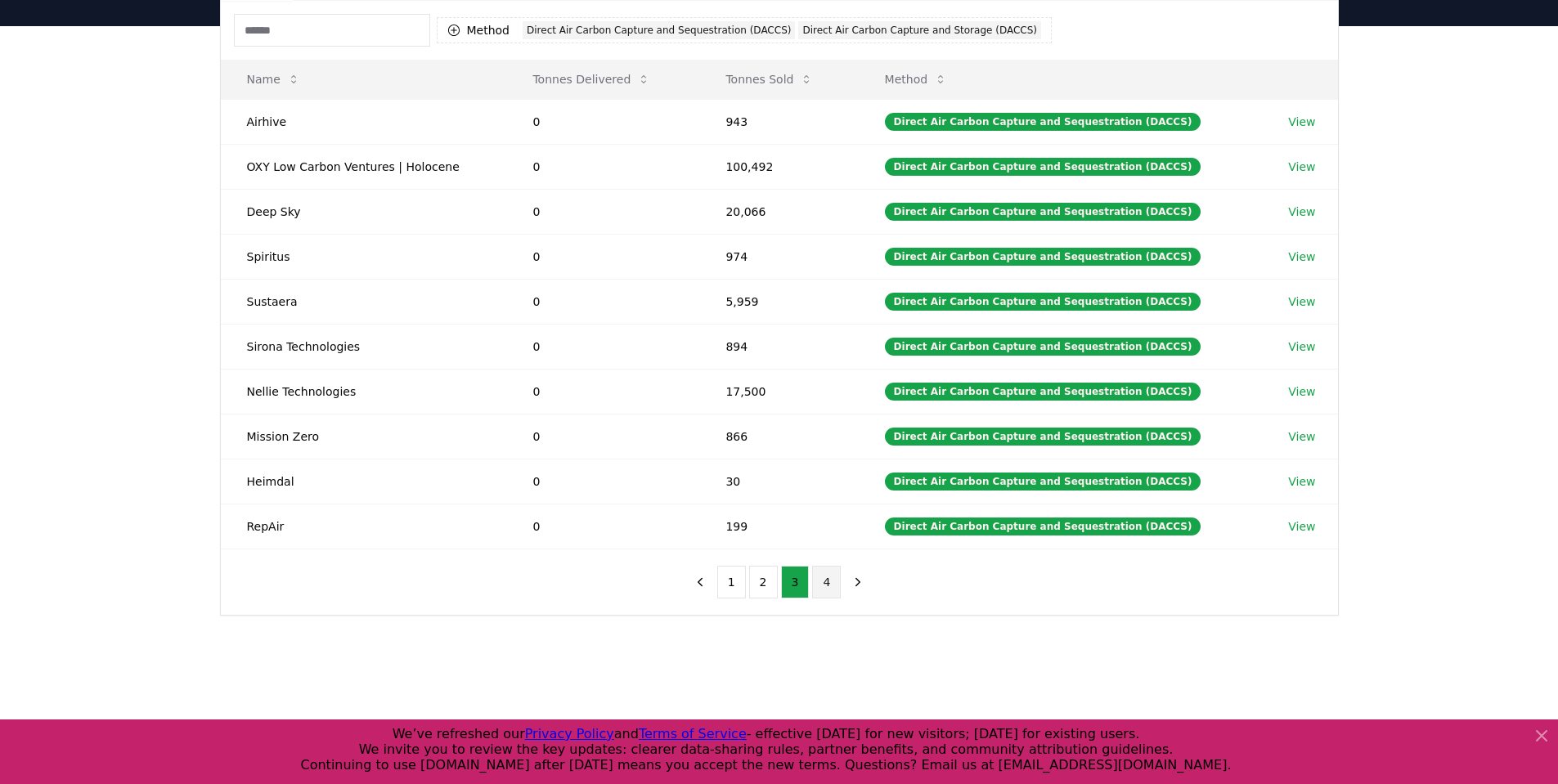
click at [822, 587] on button "4" at bounding box center [826, 582] width 28 height 33
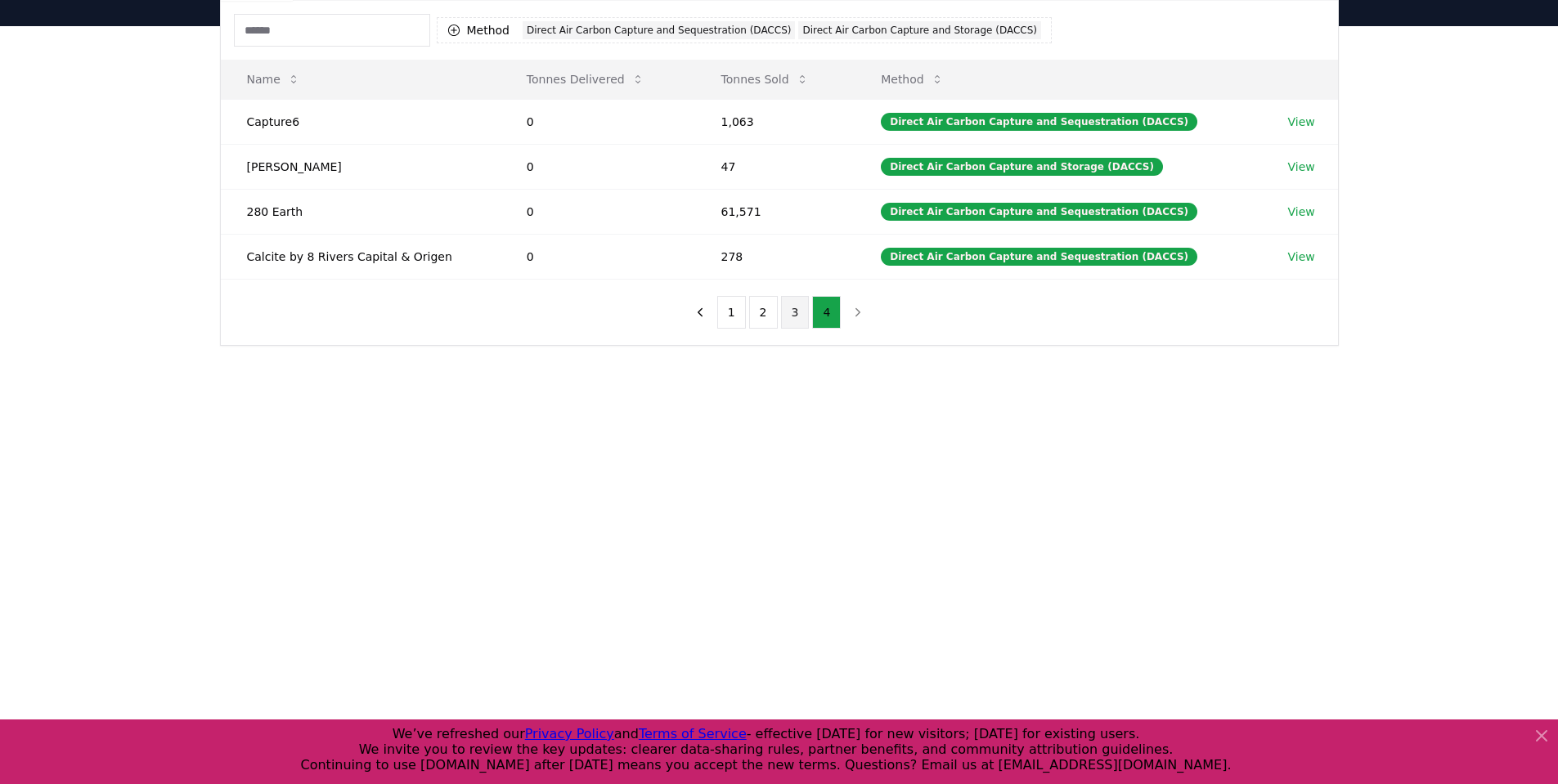
click at [803, 312] on button "3" at bounding box center [795, 313] width 28 height 33
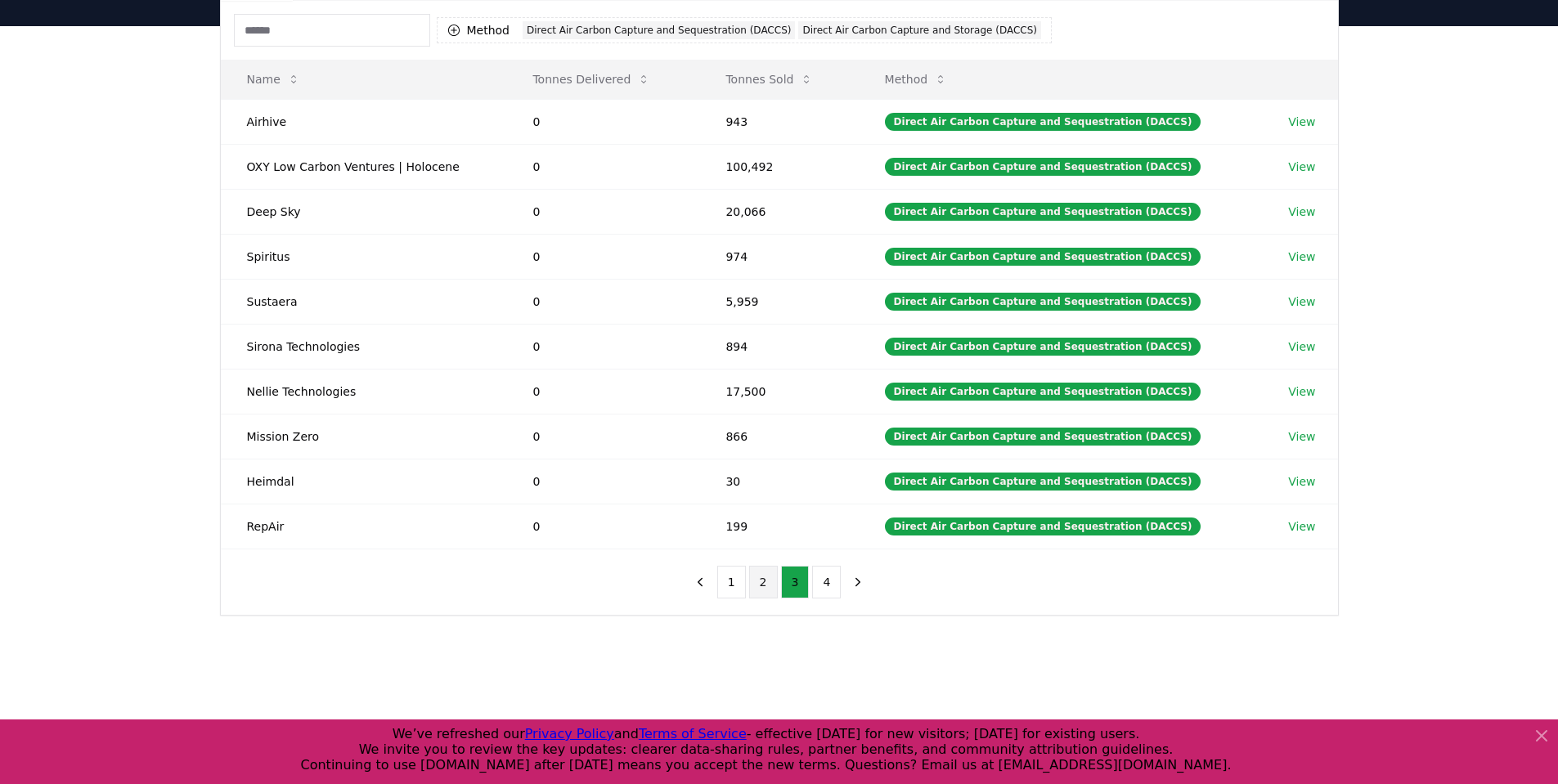
click at [767, 582] on button "2" at bounding box center [763, 582] width 28 height 33
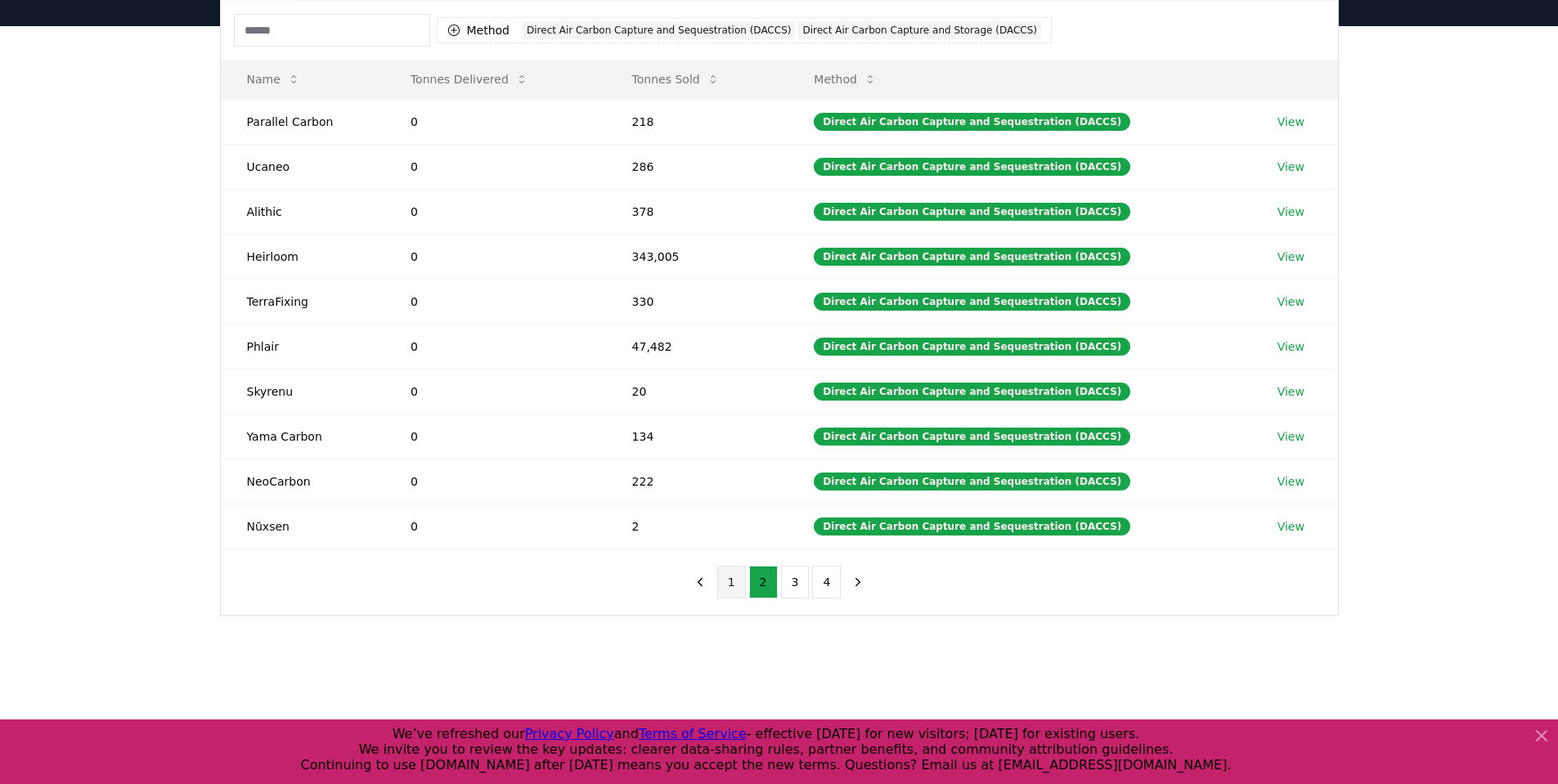
click at [727, 588] on button "1" at bounding box center [731, 582] width 28 height 33
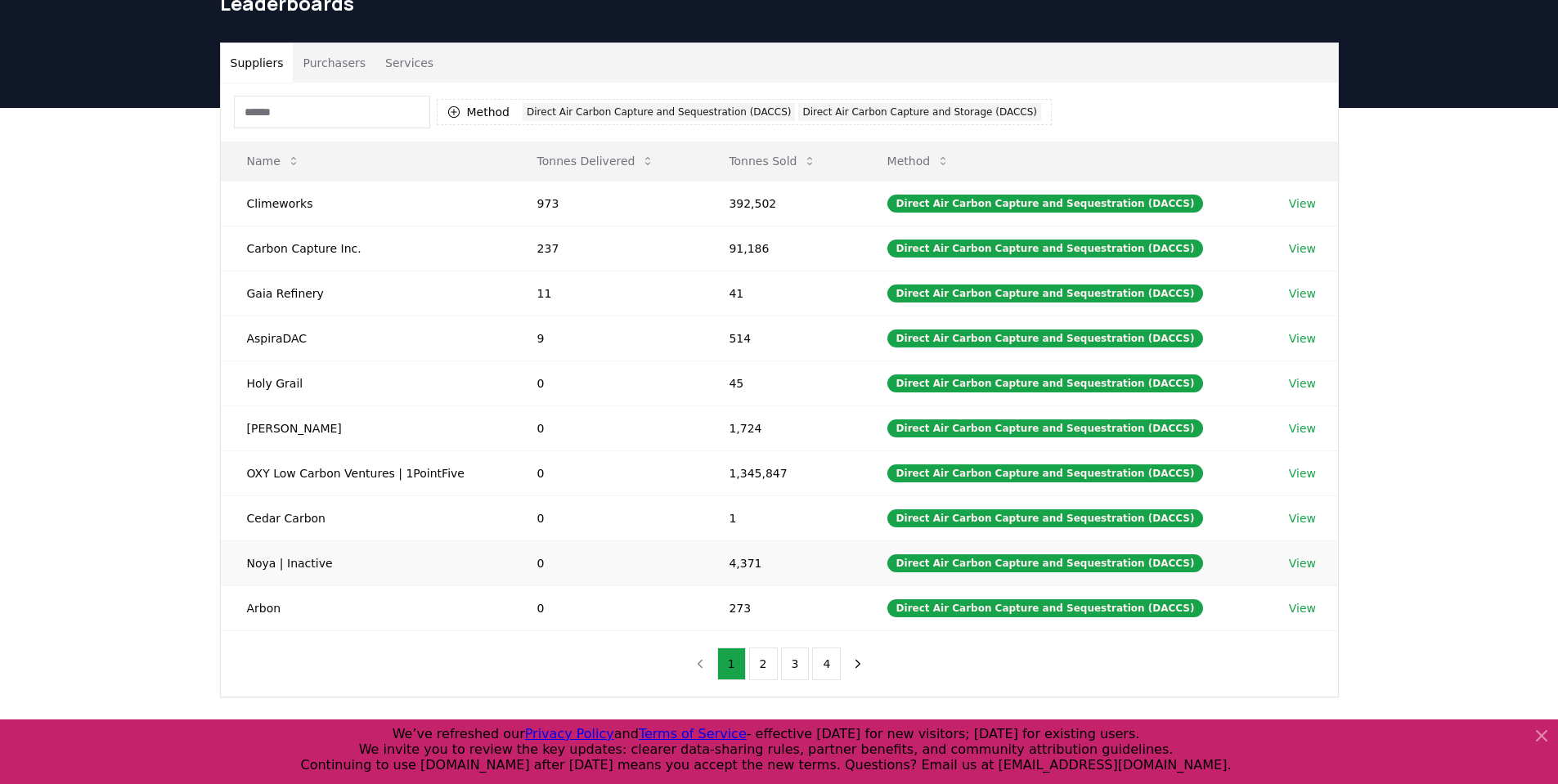
scroll to position [0, 0]
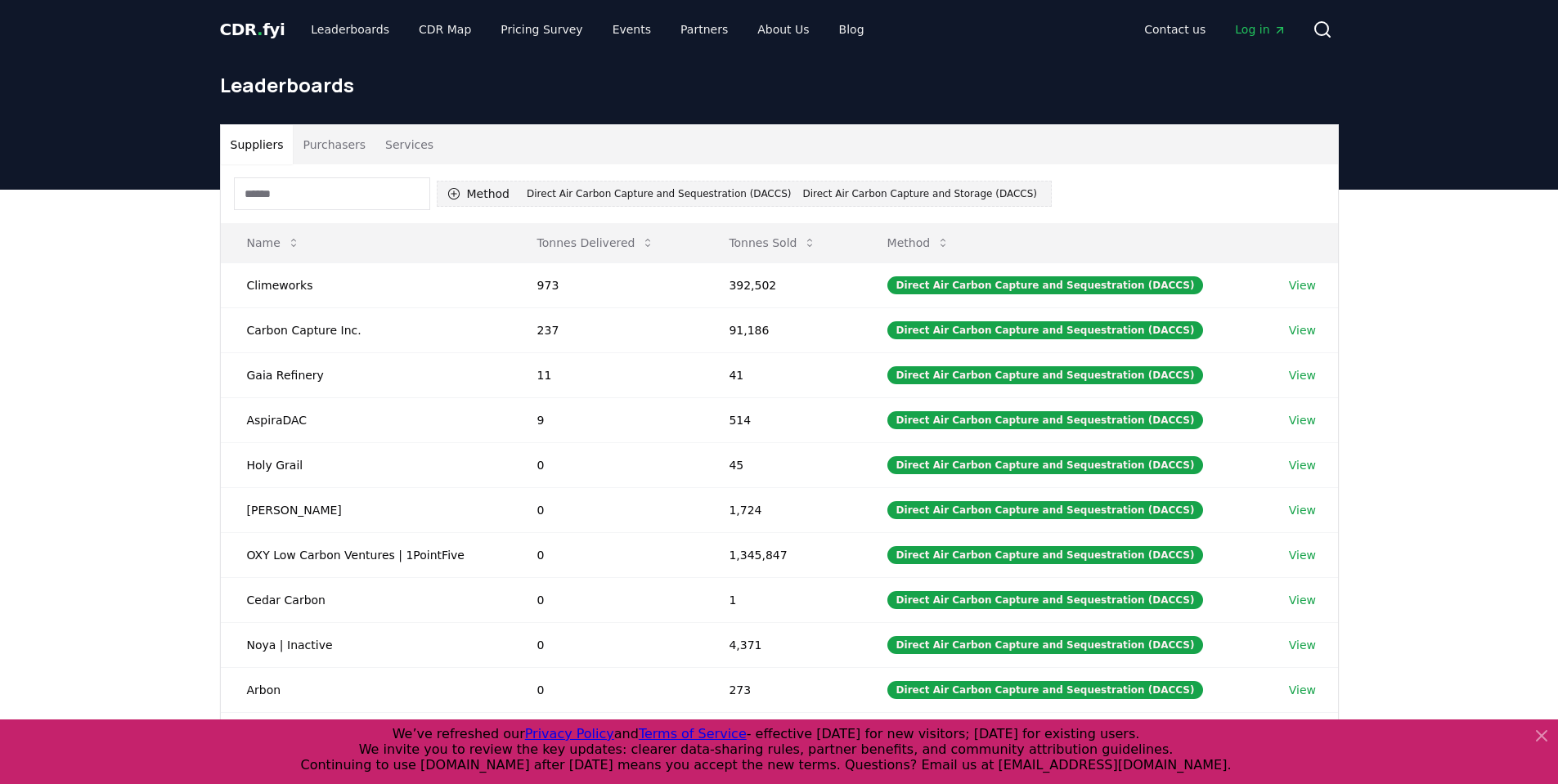
click at [461, 194] on button "Method 2 Direct Air Carbon Capture and Sequestration (DACCS) Direct Air Carbon …" at bounding box center [744, 193] width 615 height 26
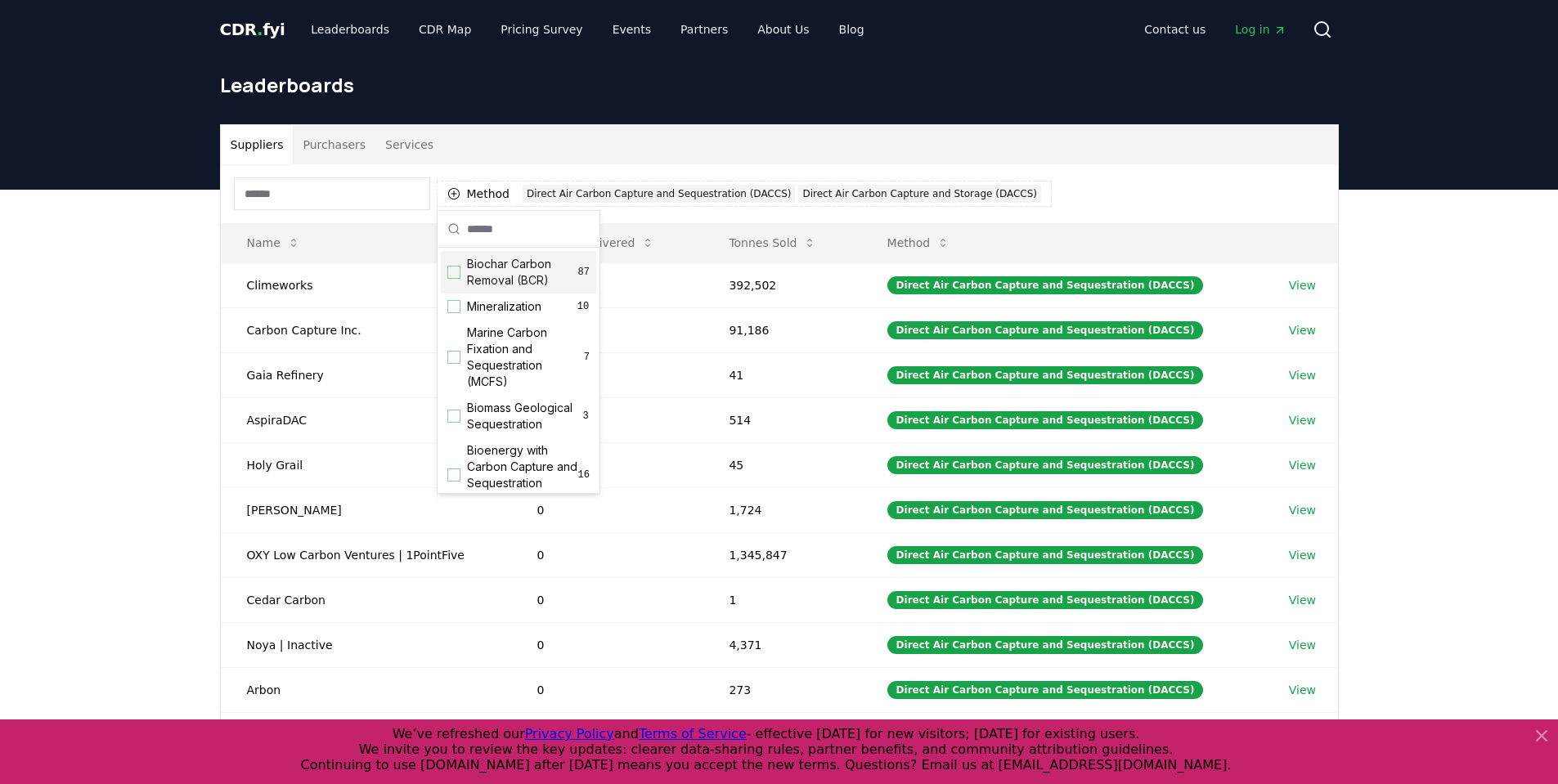
click at [170, 307] on div "Suppliers Purchasers Services Method 2 Direct Air Carbon Capture and Sequestrat…" at bounding box center [779, 517] width 1558 height 655
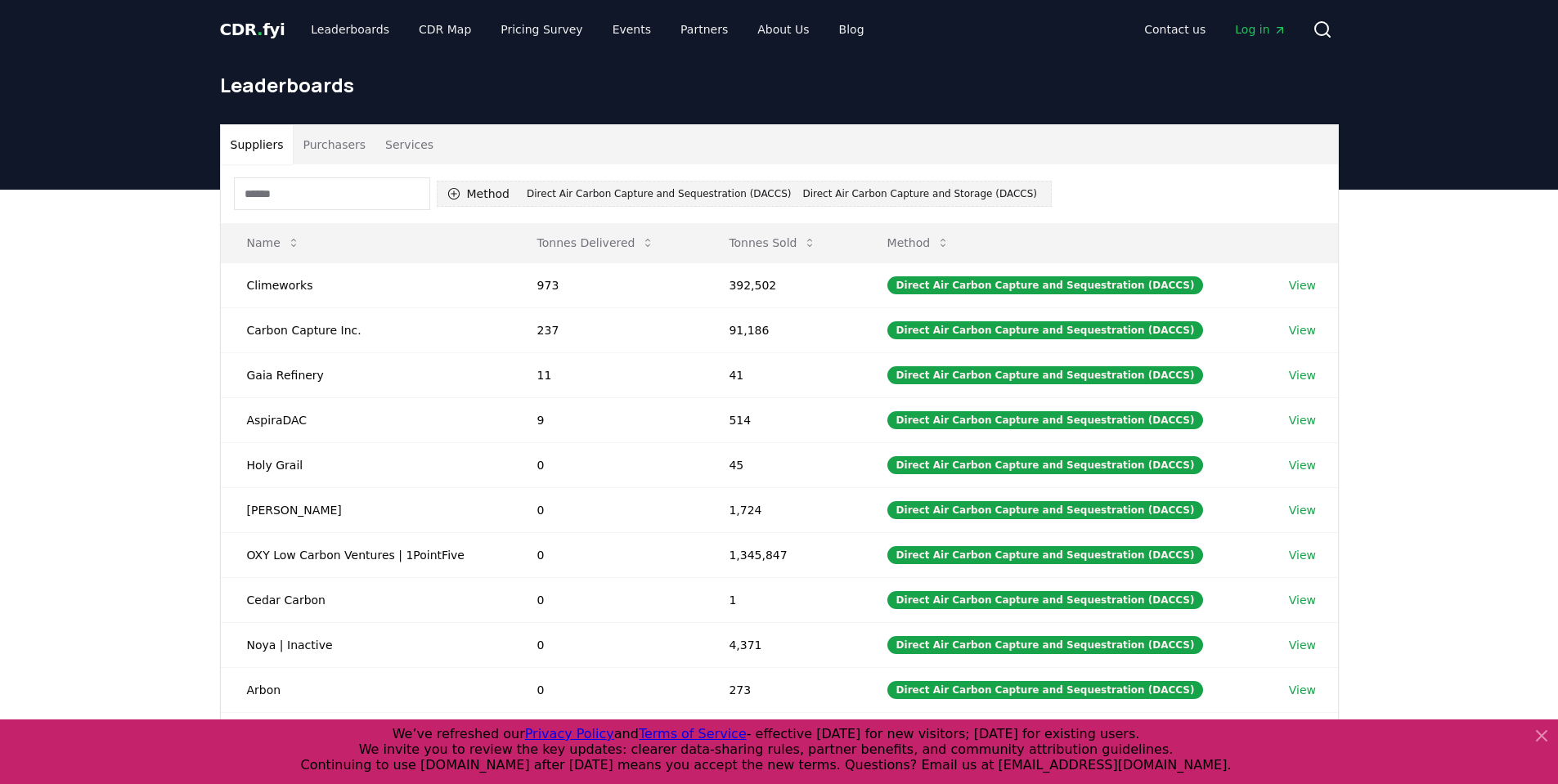
click at [460, 192] on icon "button" at bounding box center [453, 193] width 13 height 13
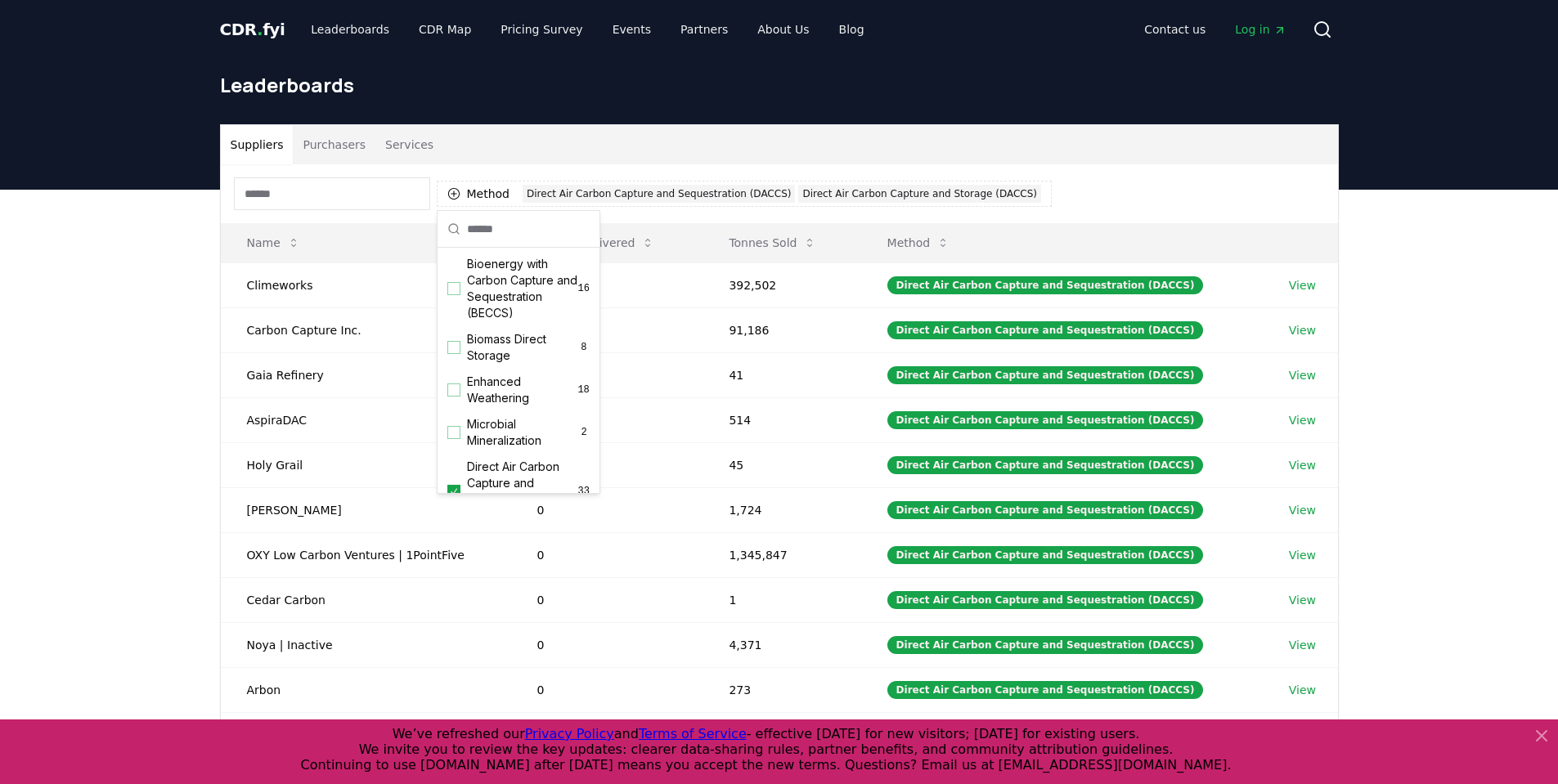
scroll to position [408, 0]
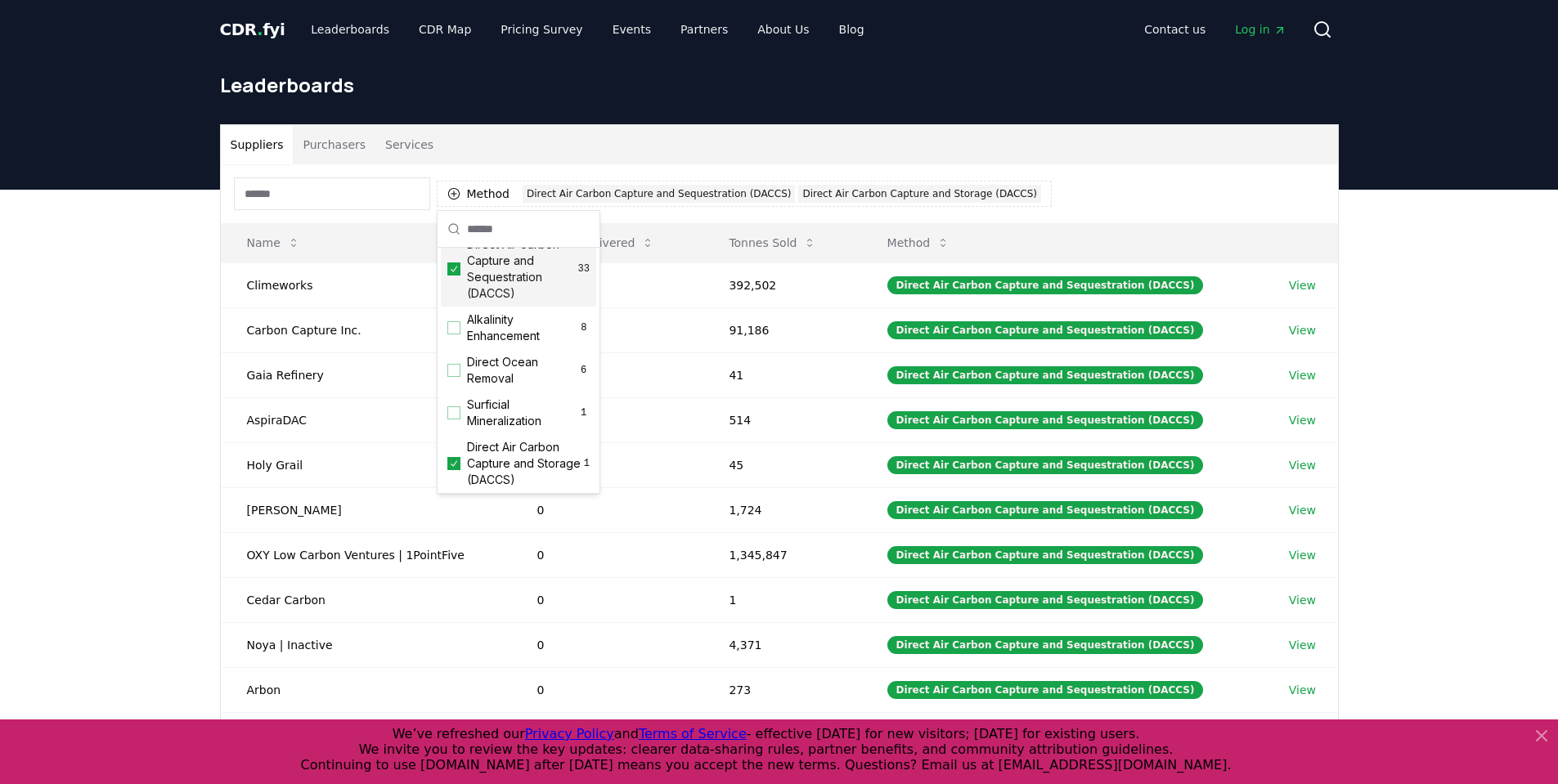
click at [458, 275] on icon "Suggestions" at bounding box center [453, 269] width 12 height 13
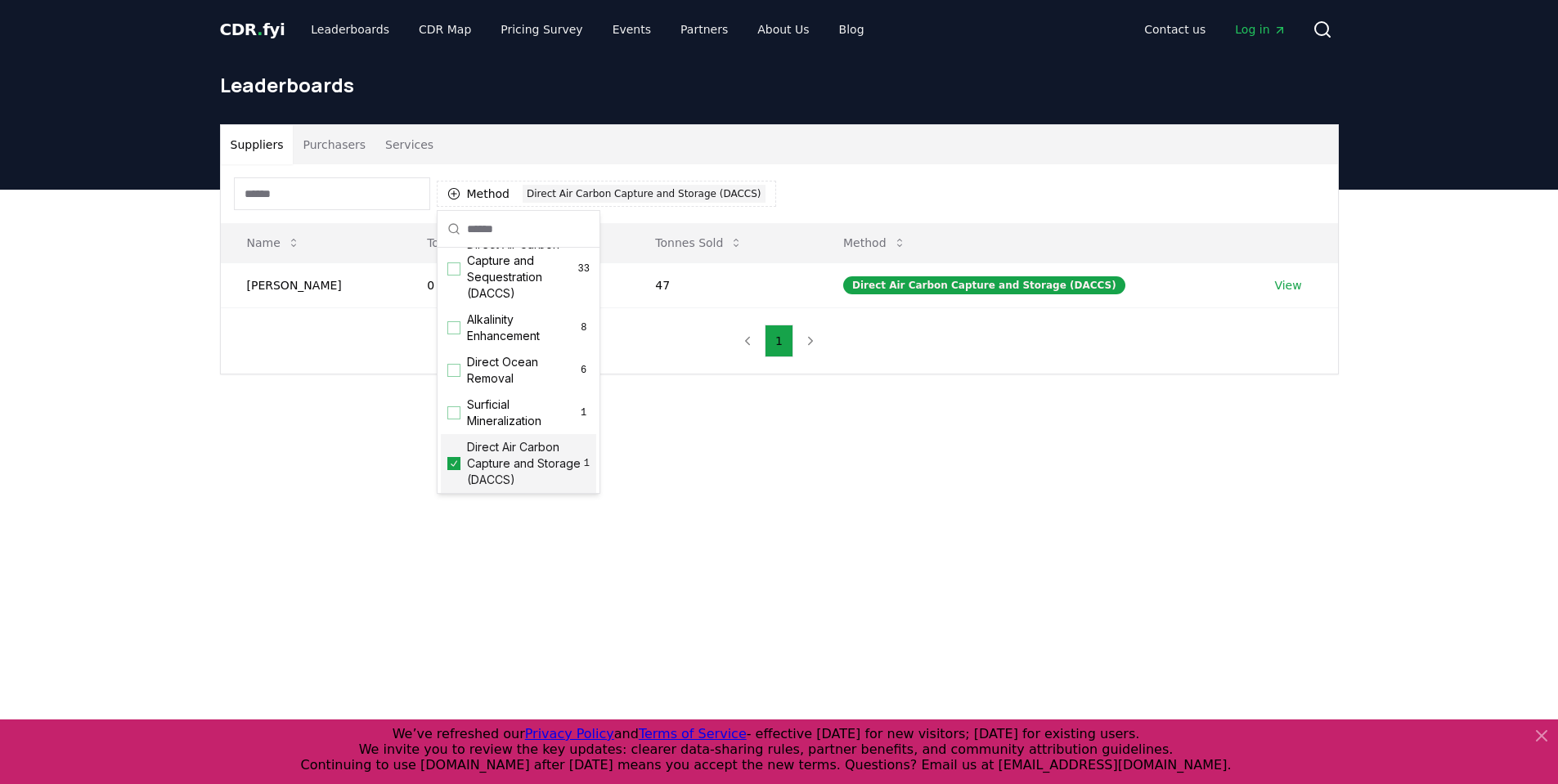
click at [460, 469] on div "Suggestions" at bounding box center [453, 463] width 13 height 13
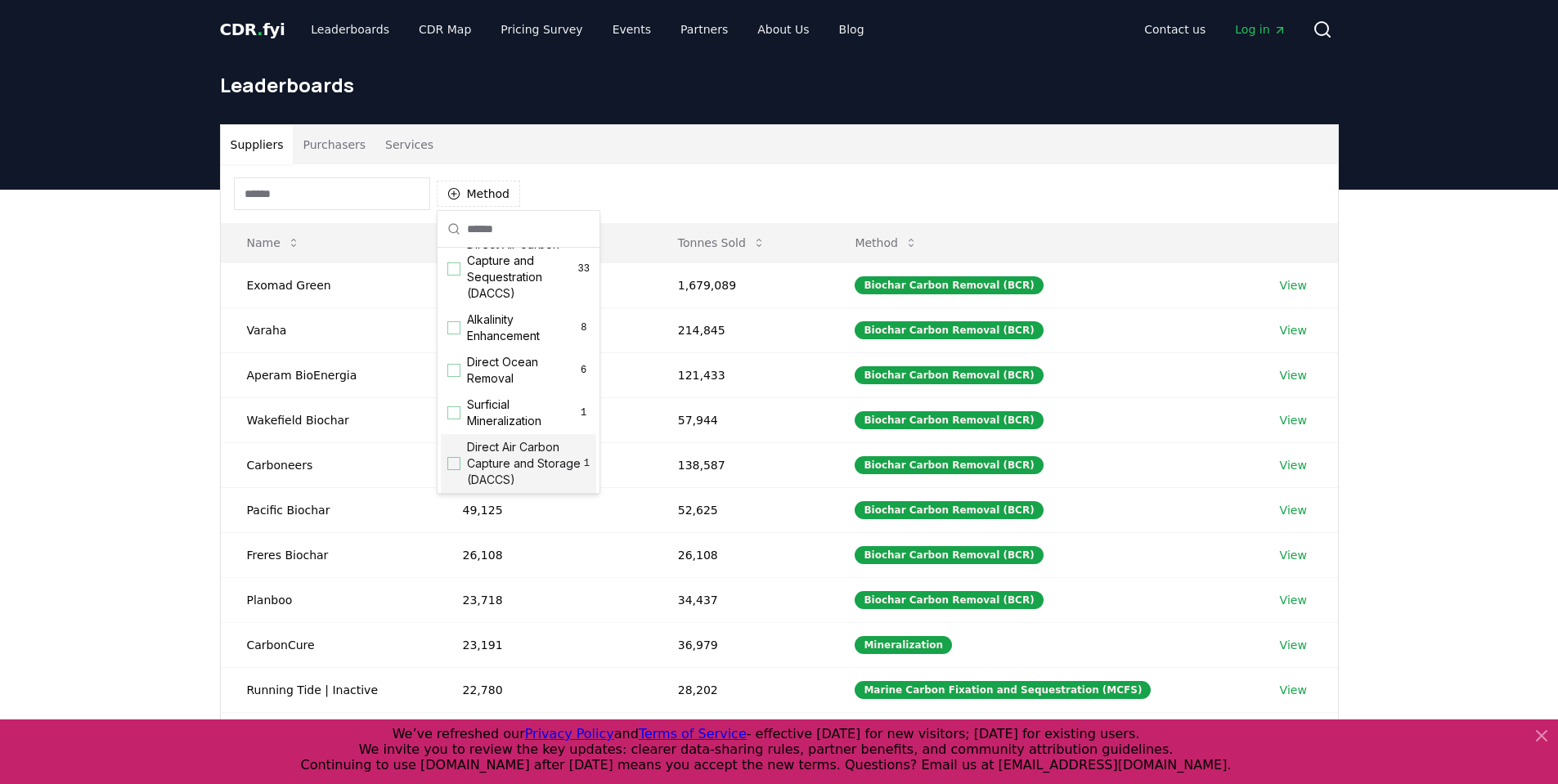
click at [303, 197] on input at bounding box center [331, 194] width 196 height 33
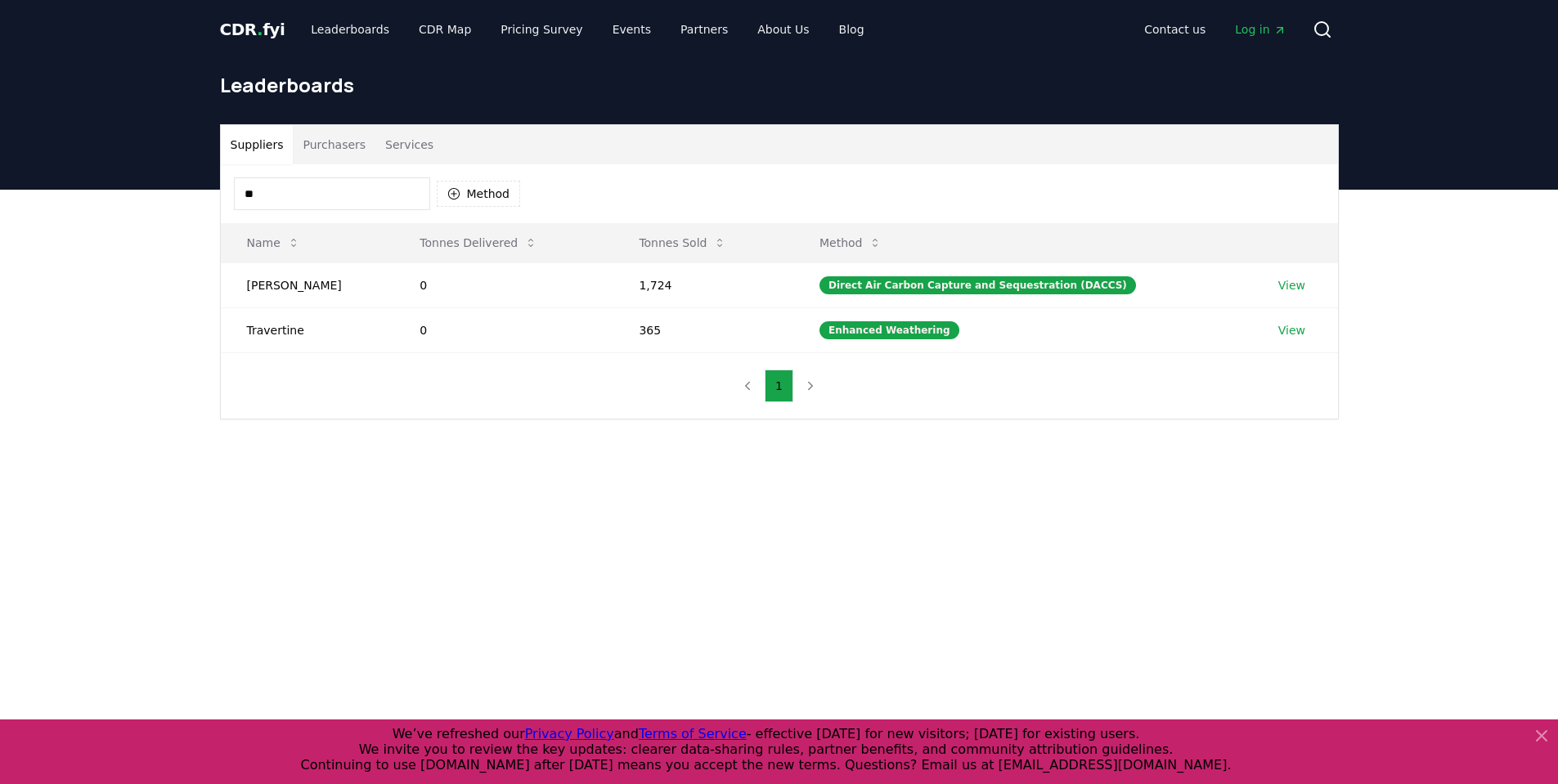
type input "*"
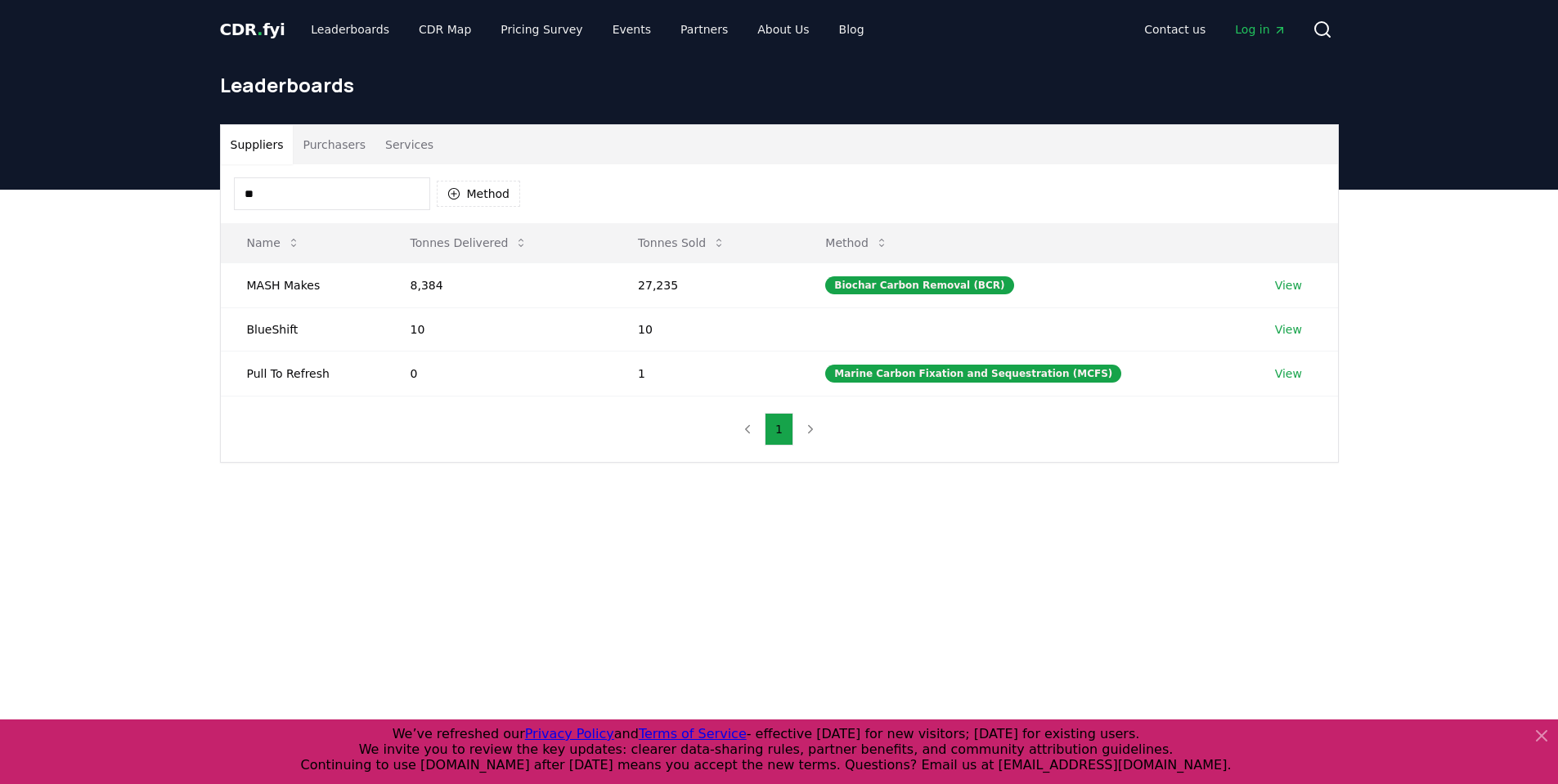
type input "*"
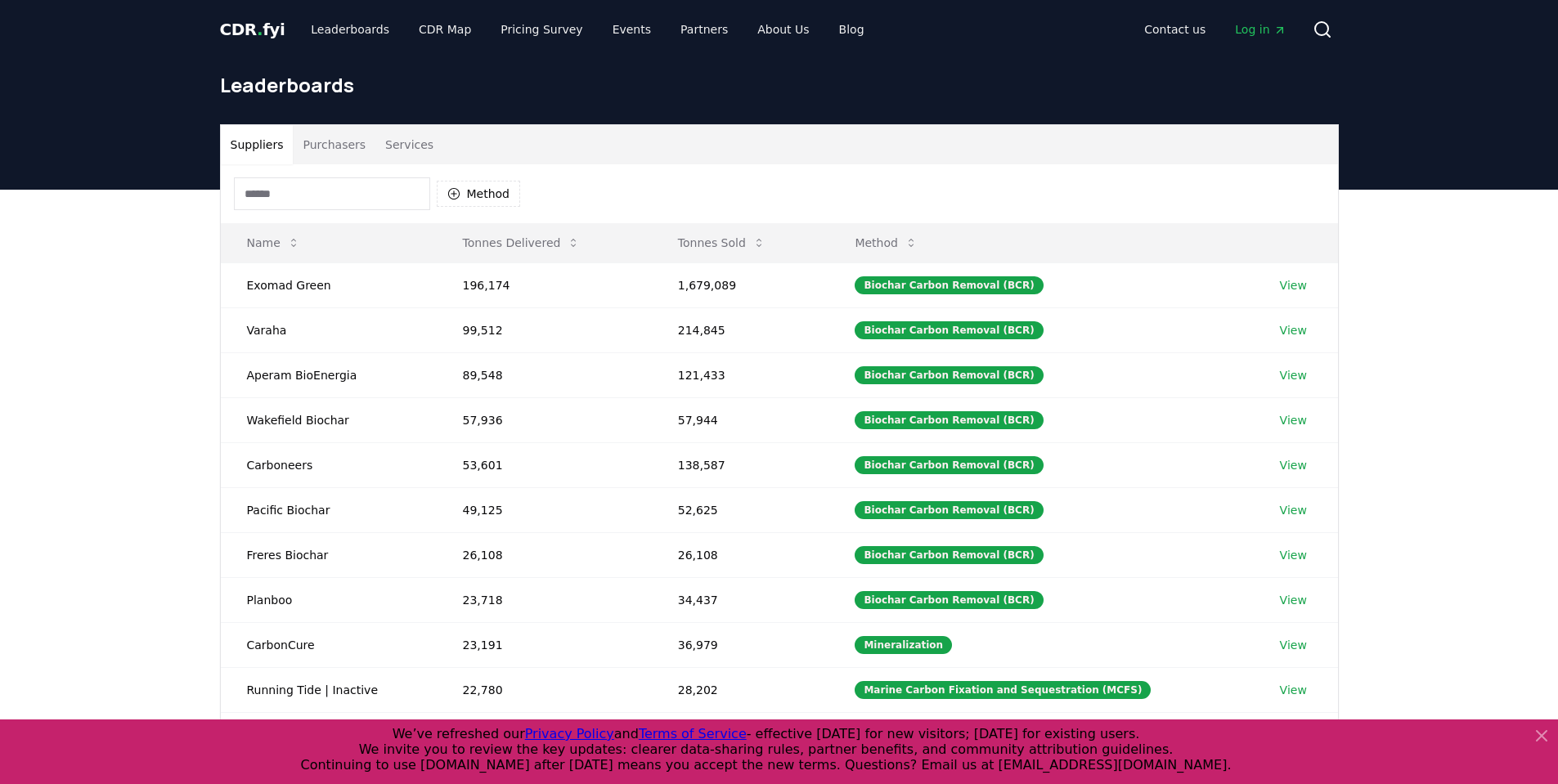
click at [156, 329] on div "Suppliers Purchasers Services Method Name Tonnes Delivered Tonnes Sold Method E…" at bounding box center [779, 517] width 1558 height 655
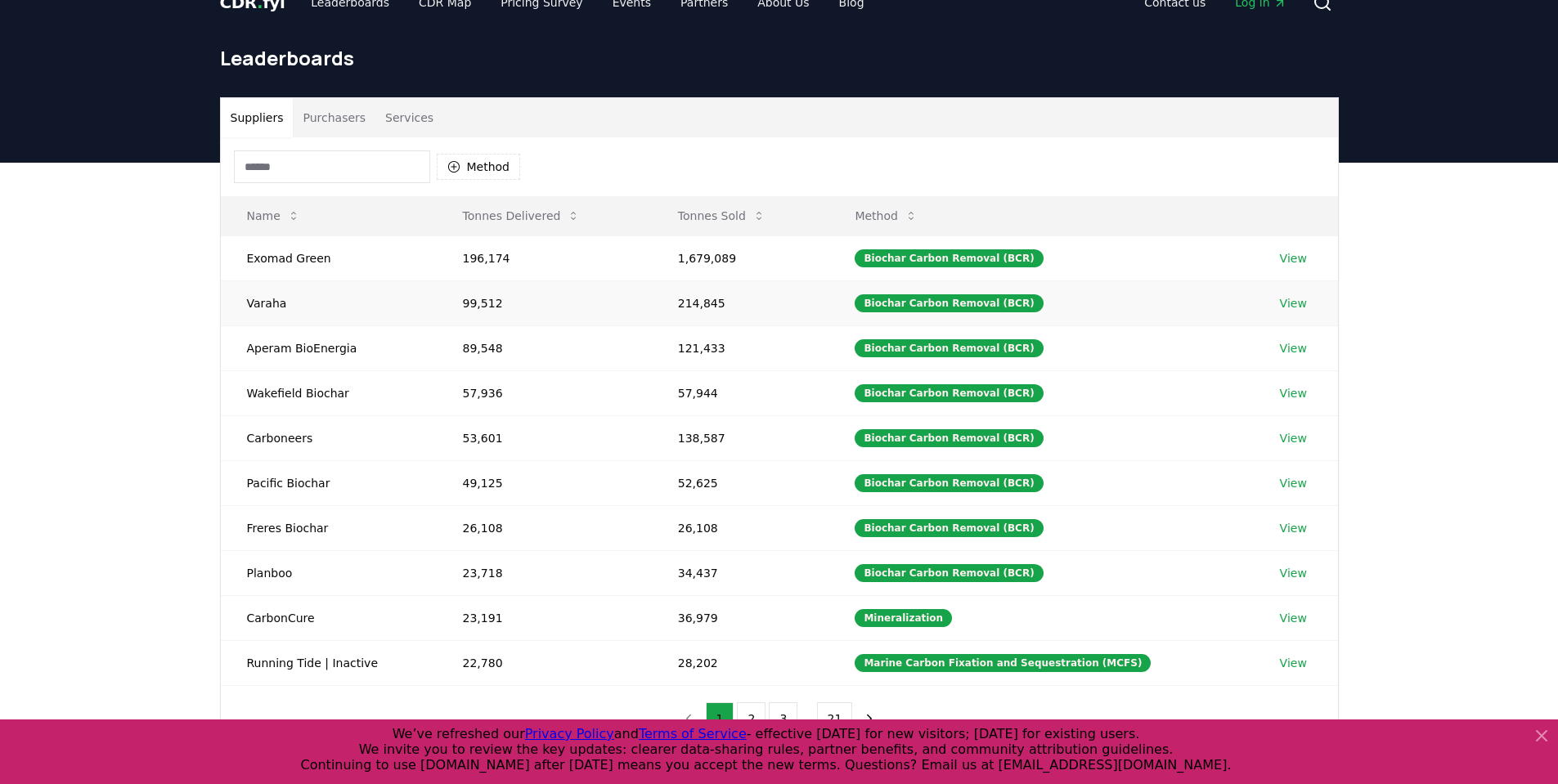
scroll to position [0, 0]
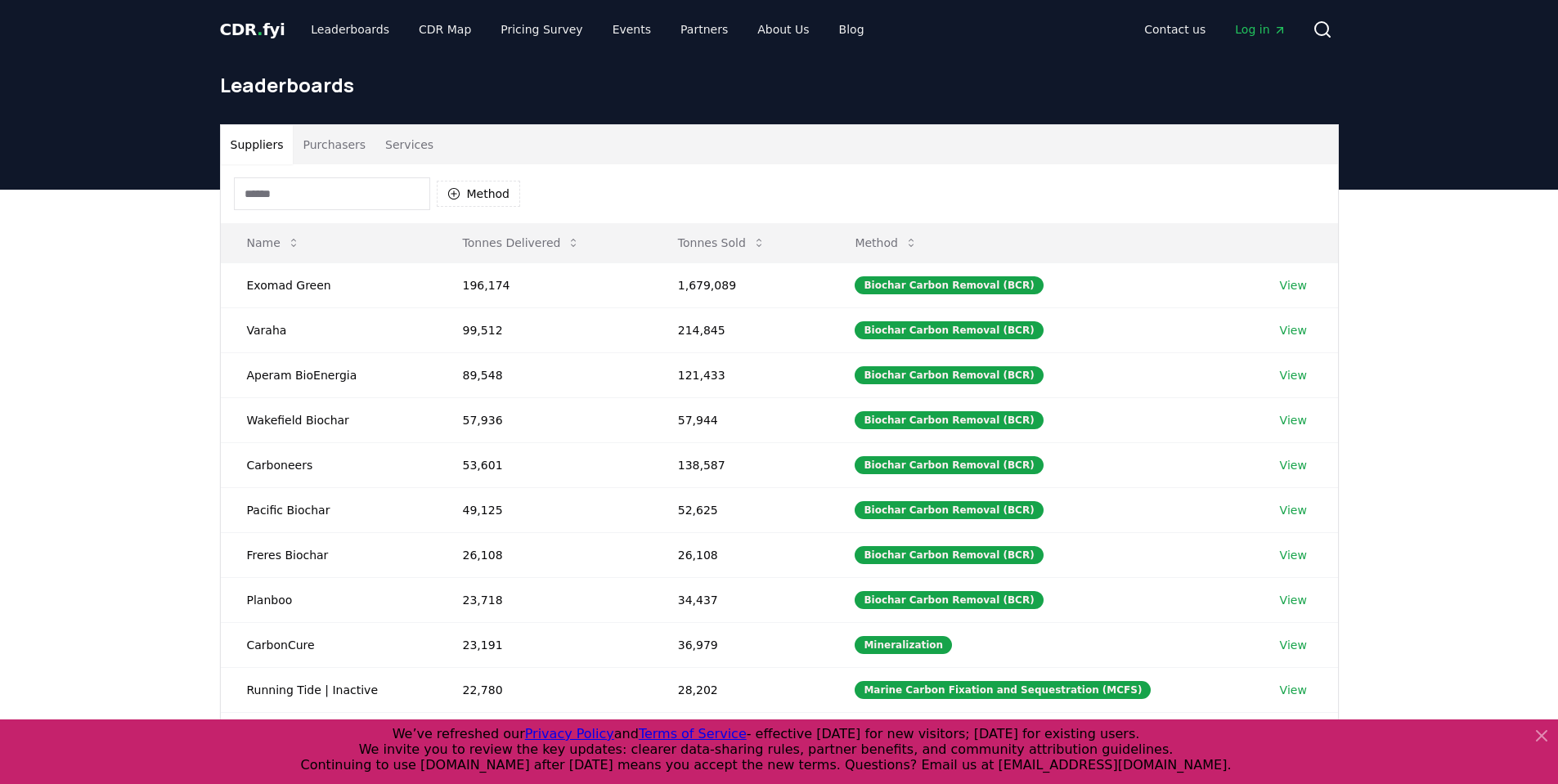
click at [324, 149] on button "Purchasers" at bounding box center [334, 144] width 83 height 39
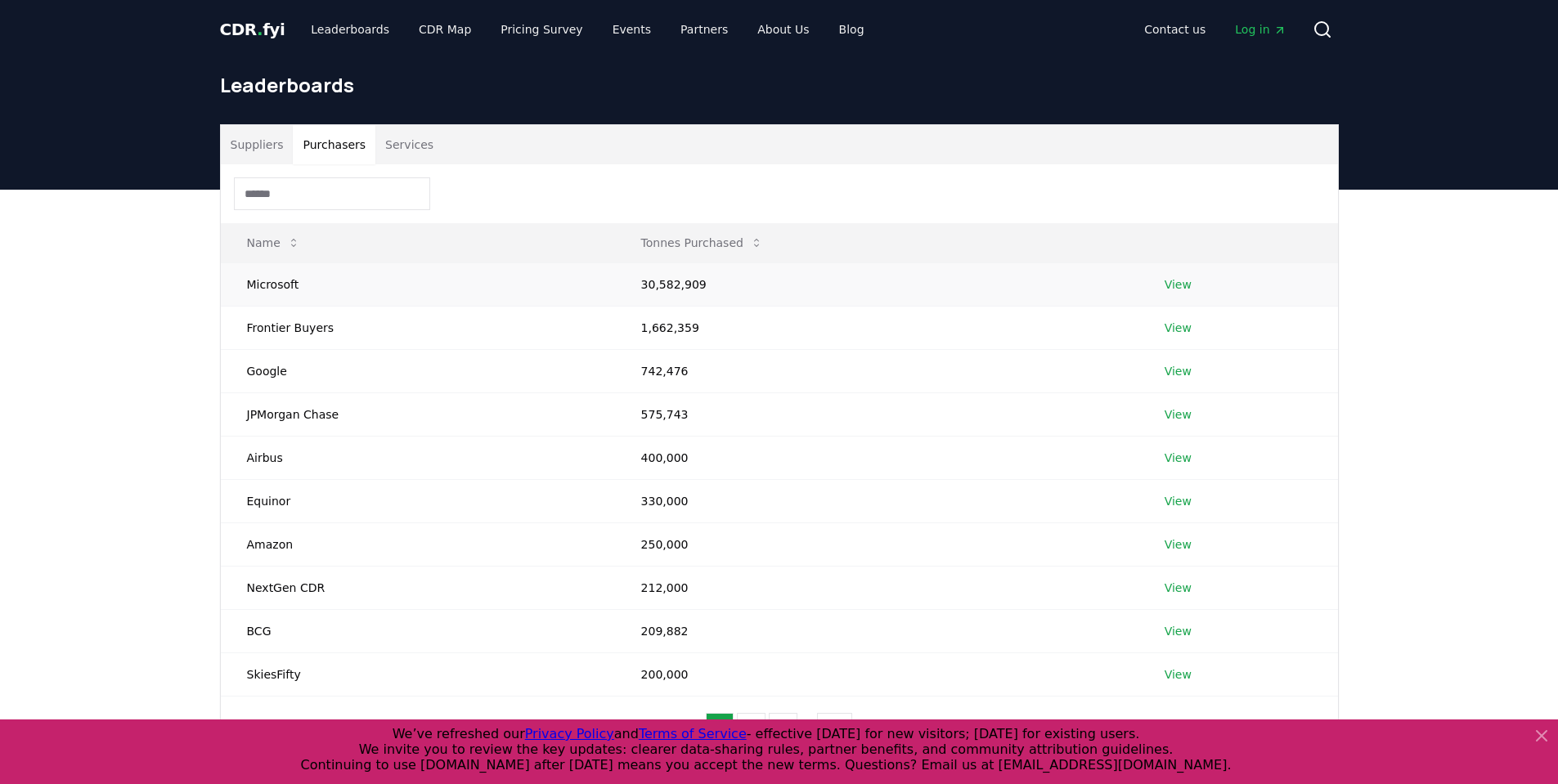
click at [276, 279] on td "Microsoft" at bounding box center [418, 284] width 394 height 44
click at [752, 29] on link "About Us" at bounding box center [783, 29] width 78 height 29
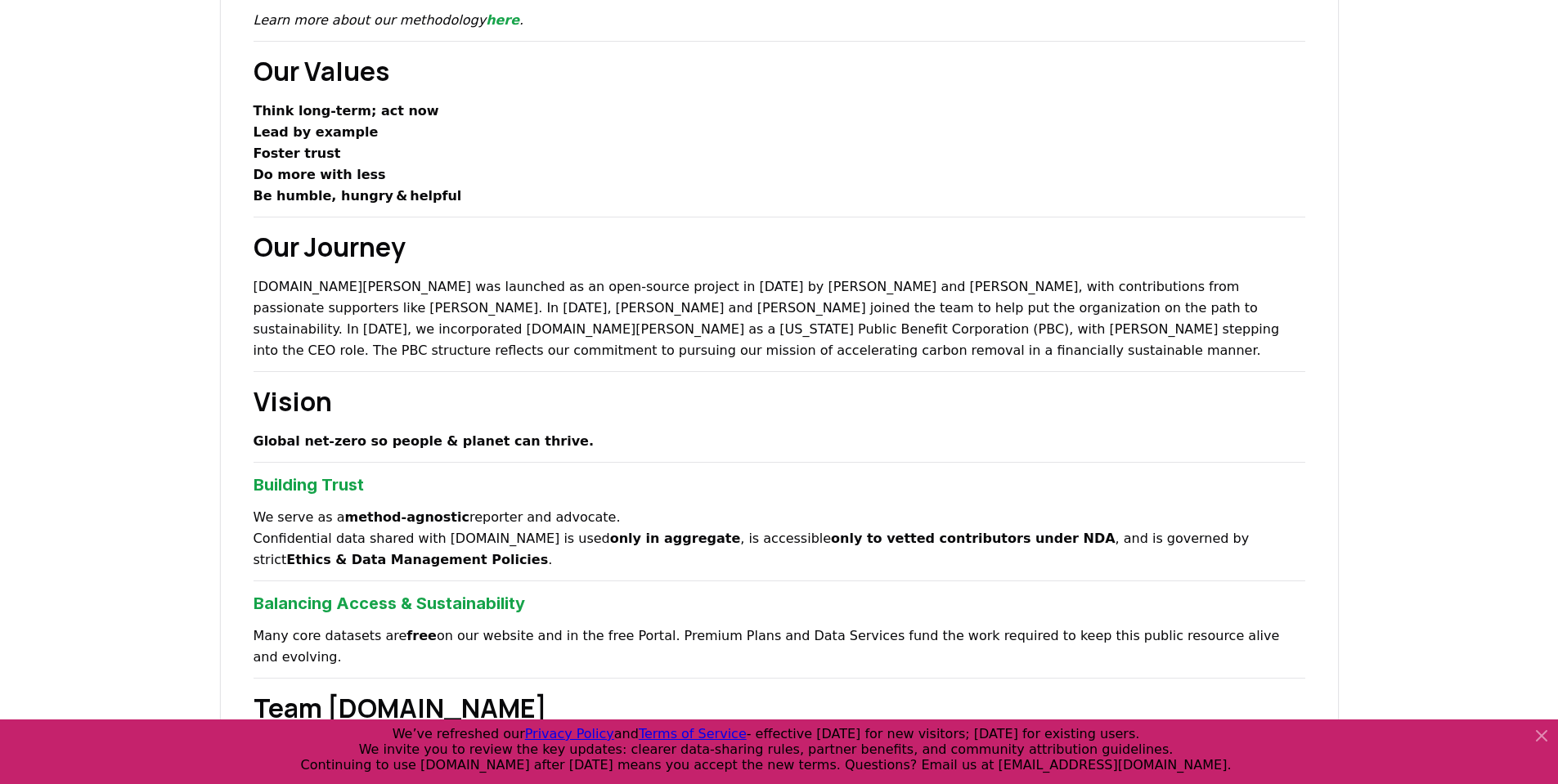
scroll to position [408, 0]
